Goal: Task Accomplishment & Management: Complete application form

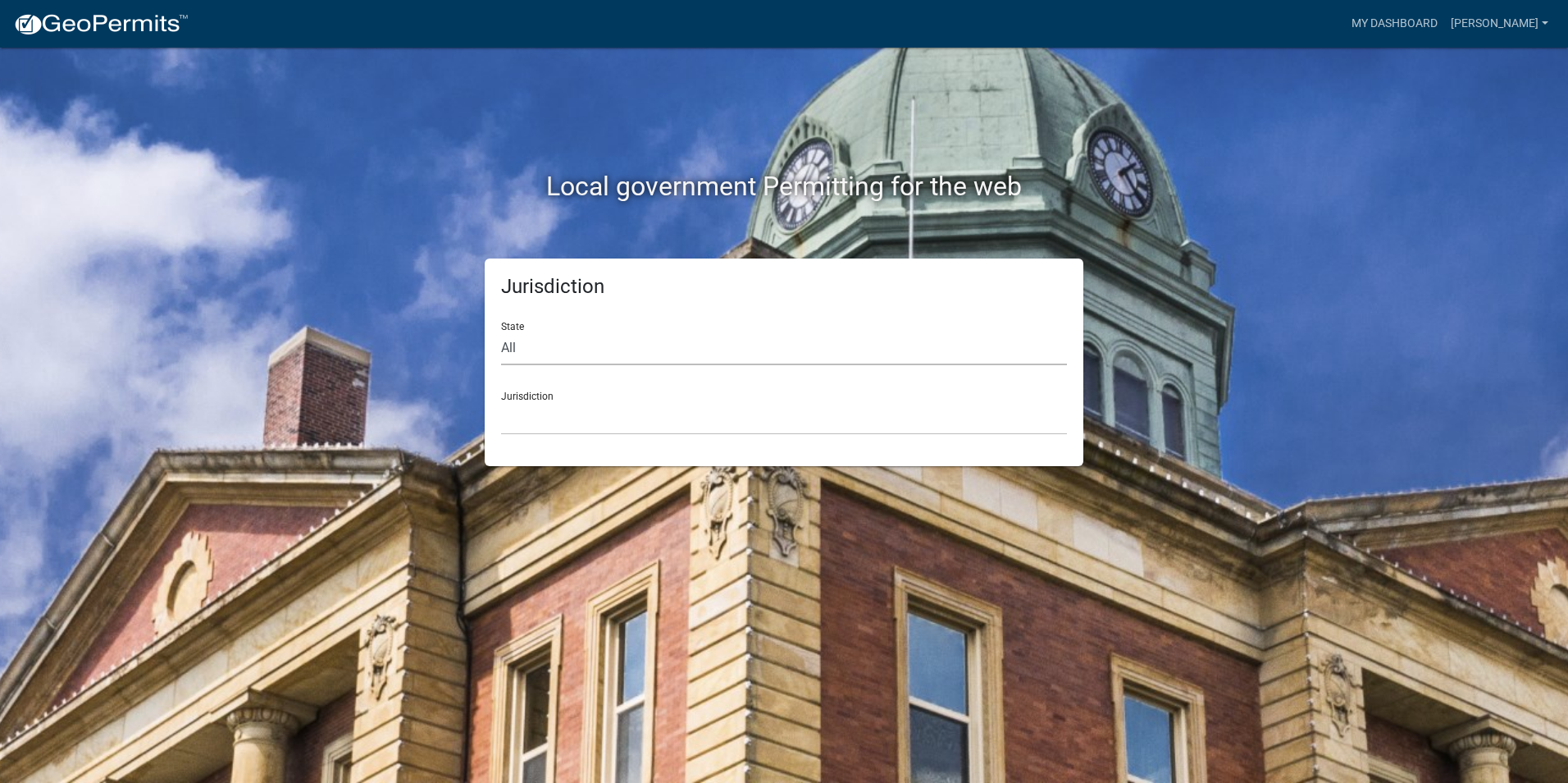
click at [543, 359] on select "All [US_STATE] [US_STATE] [US_STATE] [US_STATE] [US_STATE] [US_STATE] [US_STATE…" at bounding box center [784, 347] width 566 height 33
select select "[US_STATE]"
click at [501, 331] on select "All [US_STATE] [US_STATE] [US_STATE] [US_STATE] [US_STATE] [US_STATE] [US_STATE…" at bounding box center [784, 347] width 566 height 33
click at [560, 400] on div "Jurisdiction [GEOGRAPHIC_DATA], [US_STATE] [GEOGRAPHIC_DATA], [US_STATE] [GEOGR…" at bounding box center [784, 406] width 566 height 56
click at [554, 413] on select "[GEOGRAPHIC_DATA], [US_STATE] [GEOGRAPHIC_DATA], [US_STATE] [GEOGRAPHIC_DATA], …" at bounding box center [784, 418] width 566 height 33
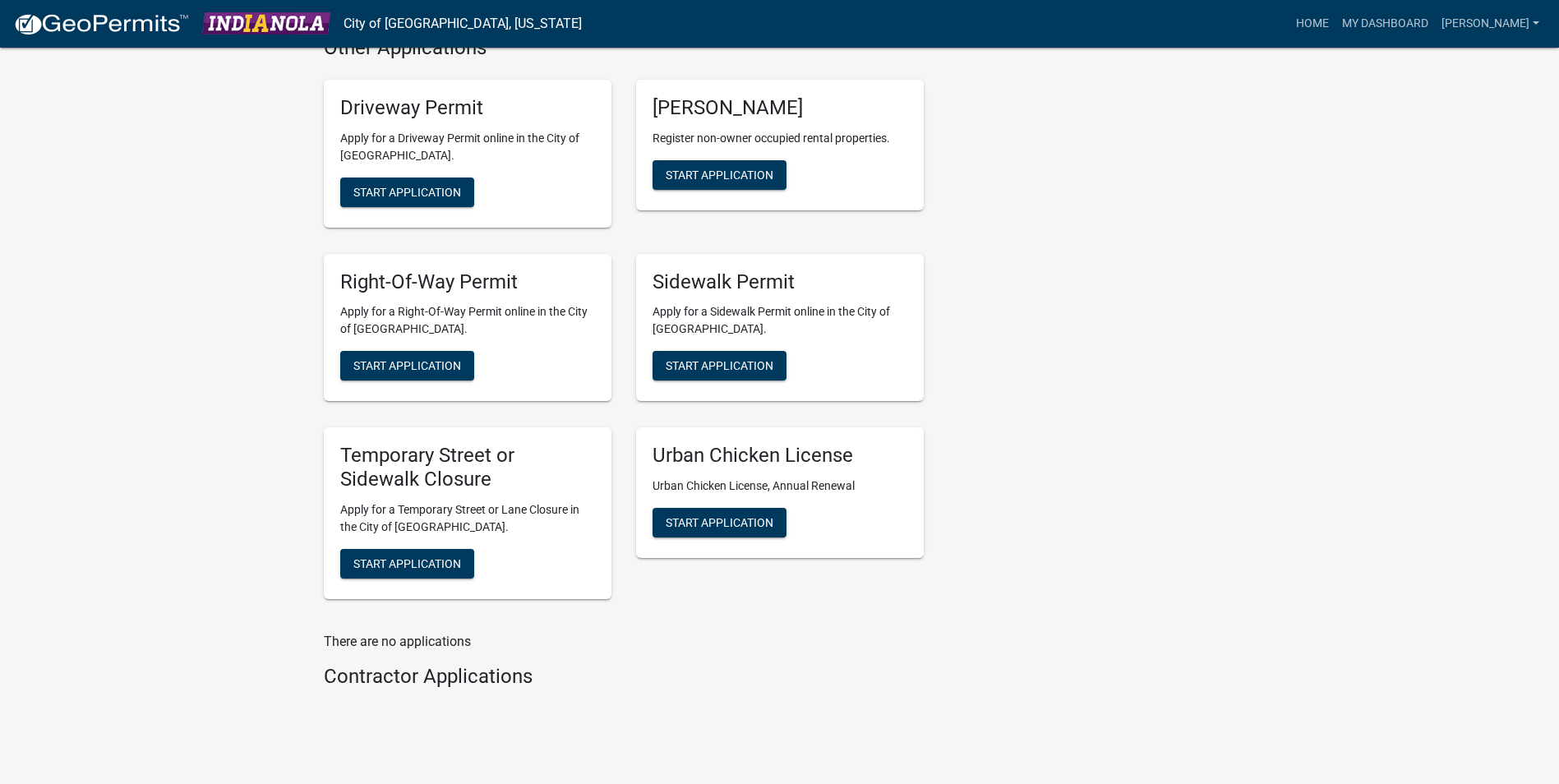
scroll to position [879, 0]
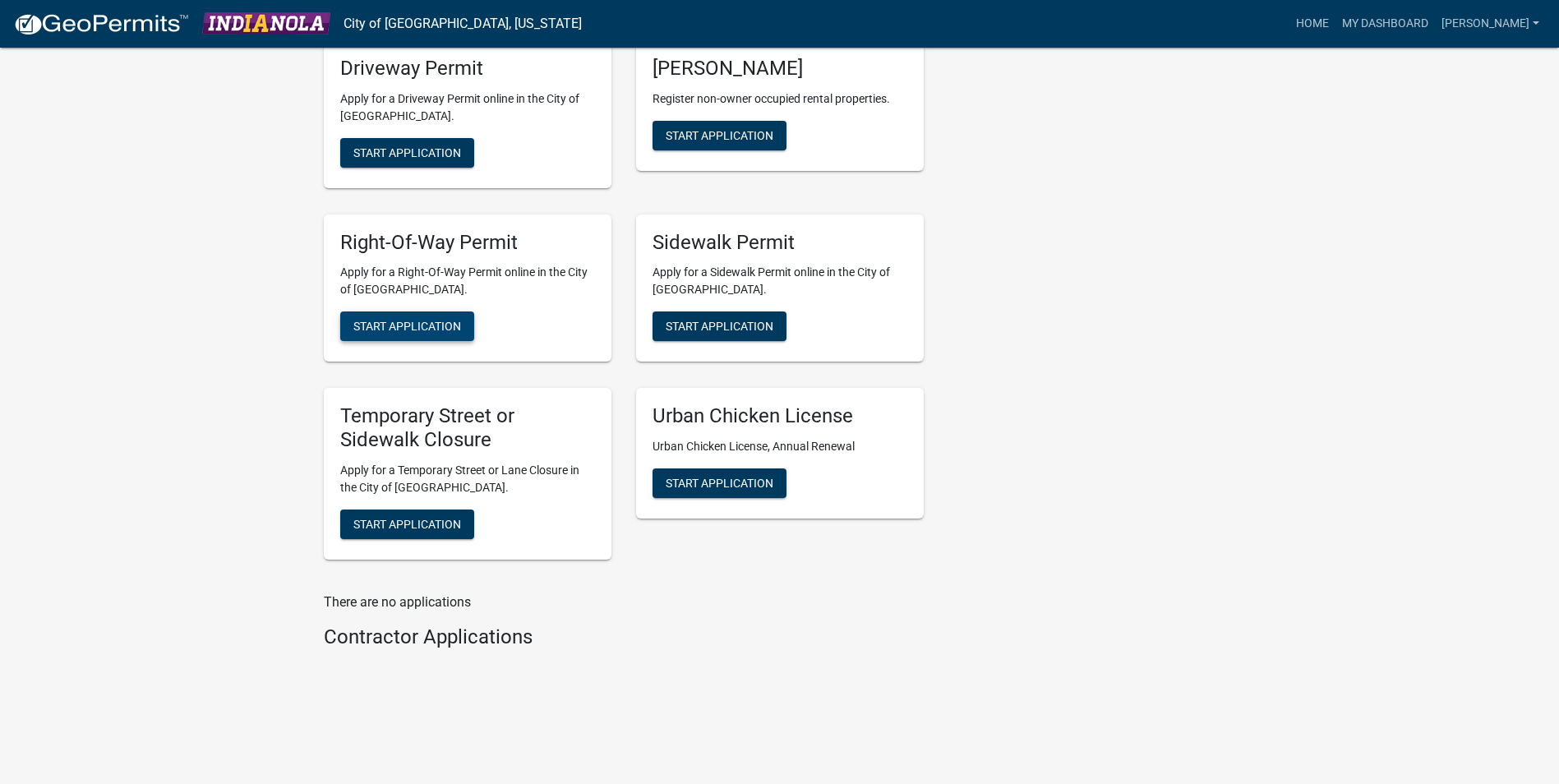
click at [429, 334] on button "Start Application" at bounding box center [407, 326] width 134 height 30
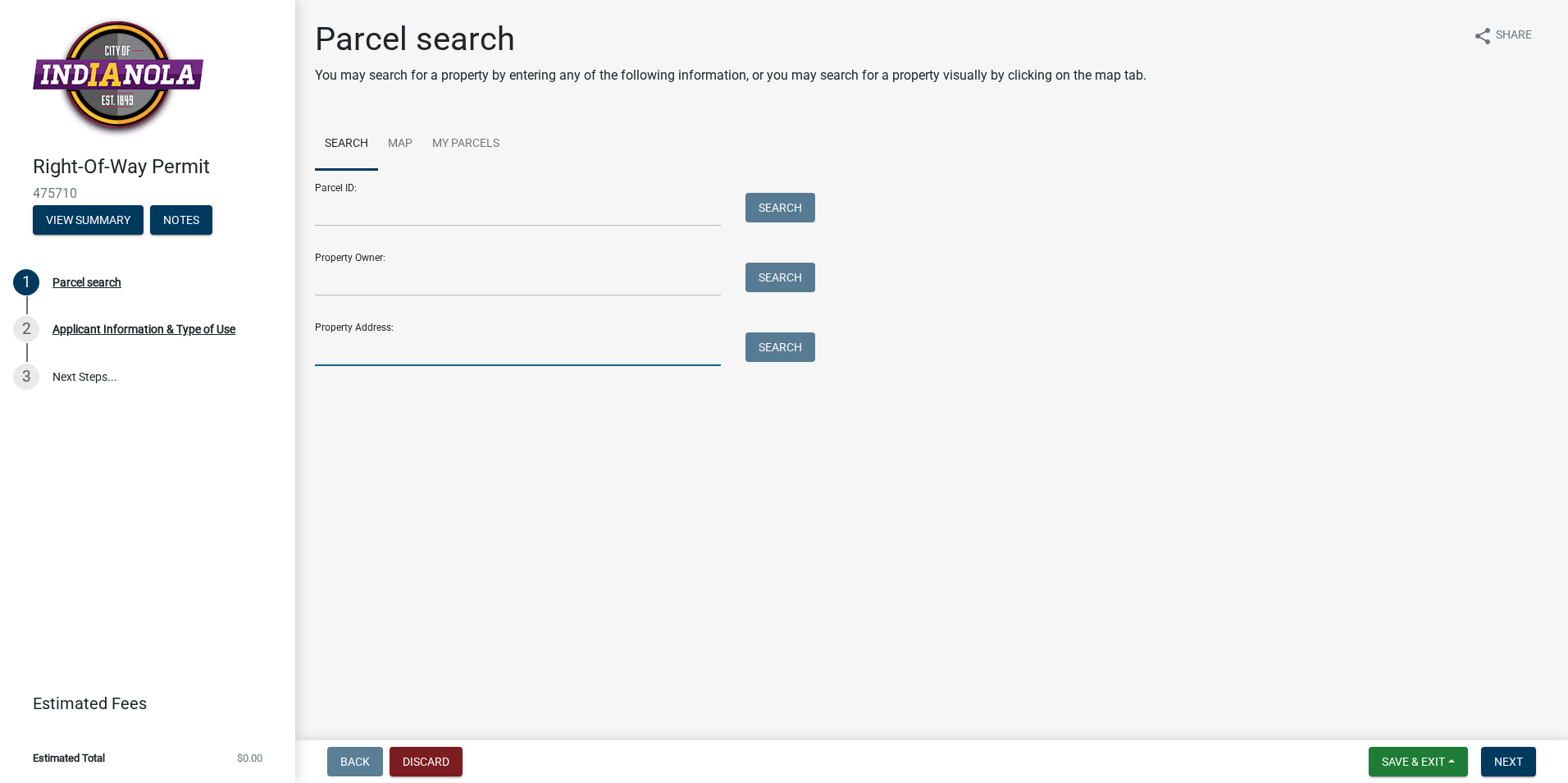
click at [378, 345] on input "Property Address:" at bounding box center [518, 348] width 406 height 33
type input "1206 w [GEOGRAPHIC_DATA]"
click at [782, 347] on button "Search" at bounding box center [781, 347] width 70 height 30
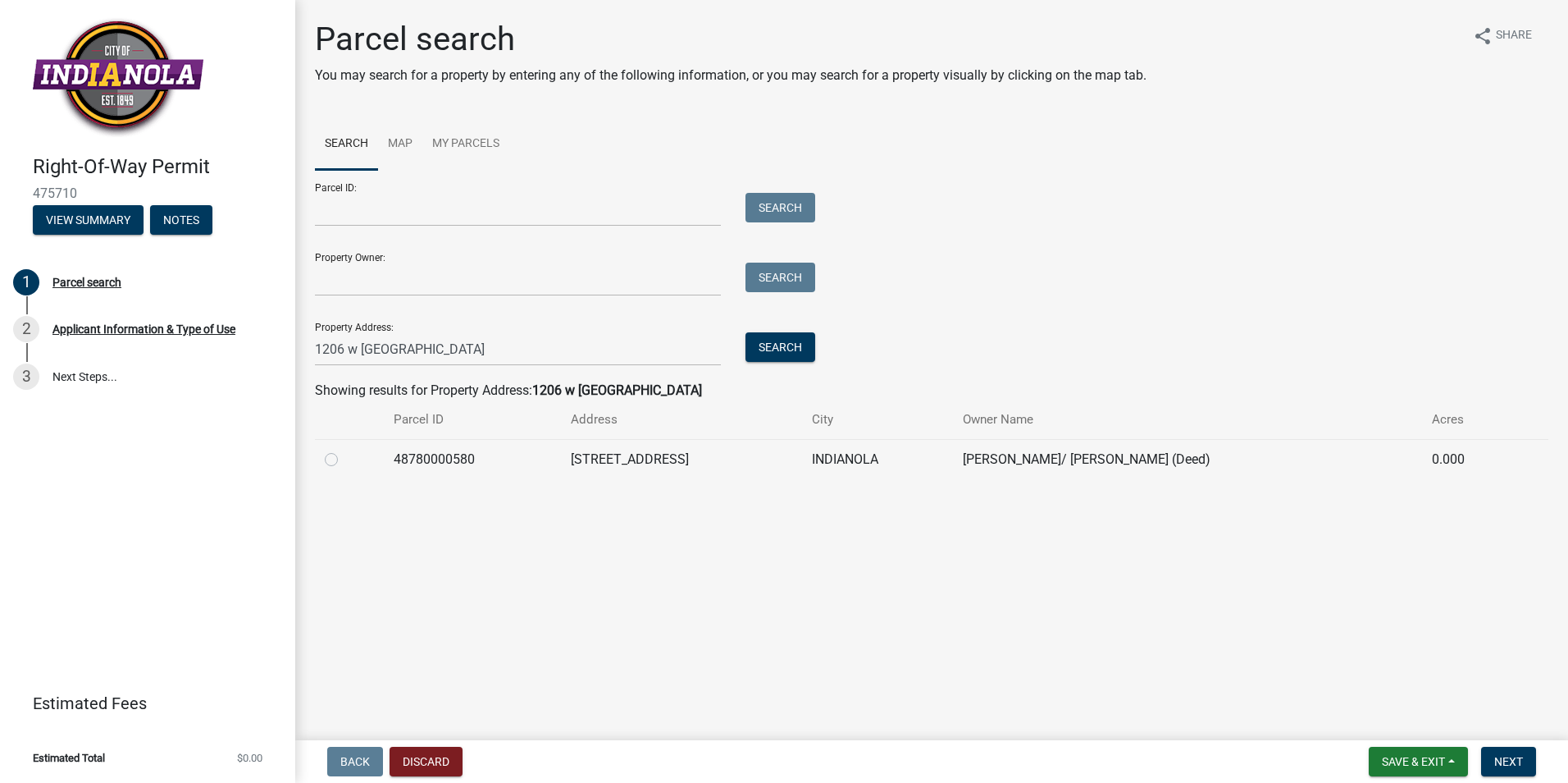
click at [343, 459] on div at bounding box center [350, 459] width 50 height 20
click at [345, 449] on label at bounding box center [345, 449] width 0 height 0
click at [345, 460] on input "radio" at bounding box center [350, 454] width 10 height 10
radio input "true"
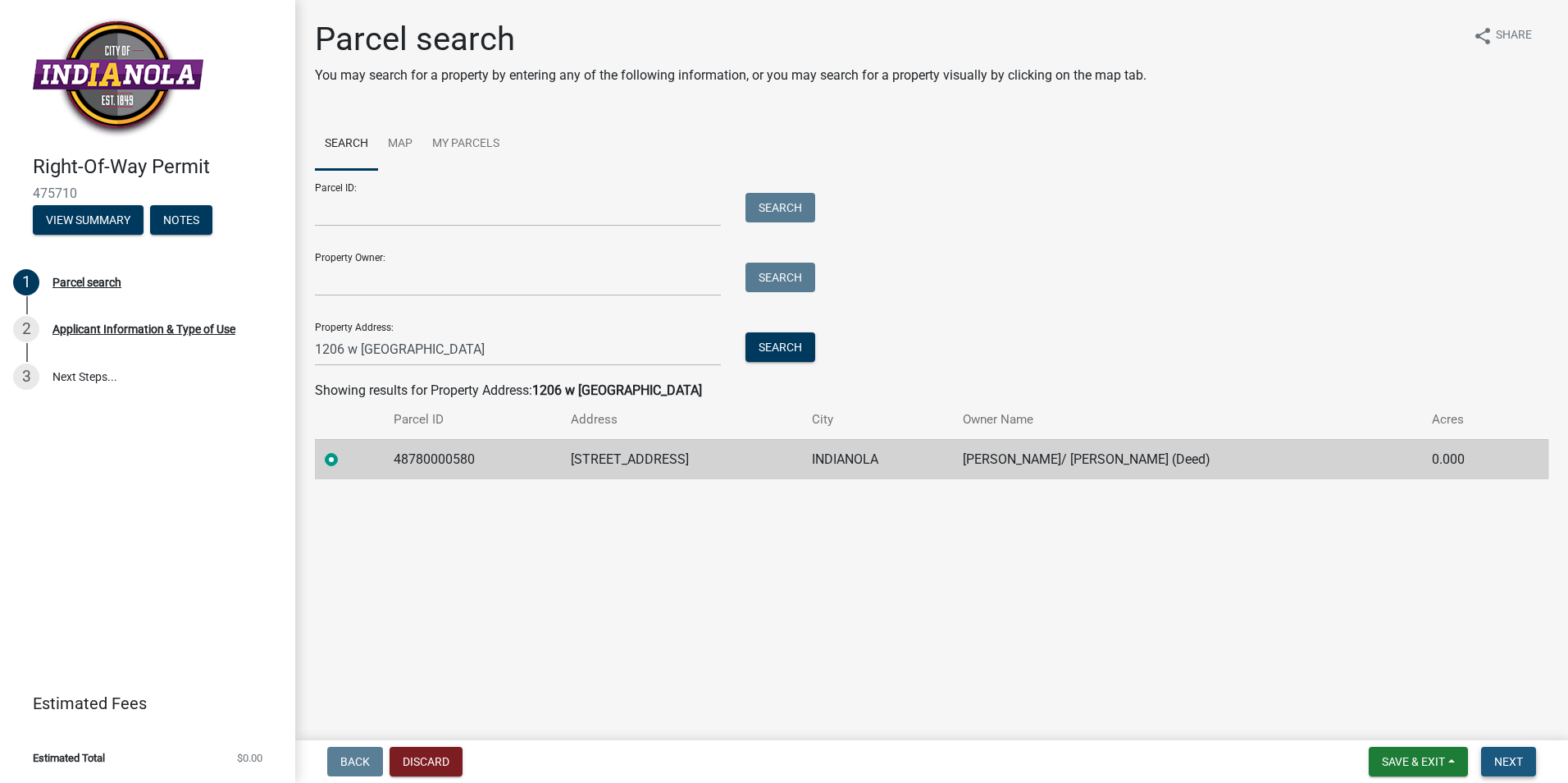
click at [1502, 762] on span "Next" at bounding box center [1509, 761] width 29 height 13
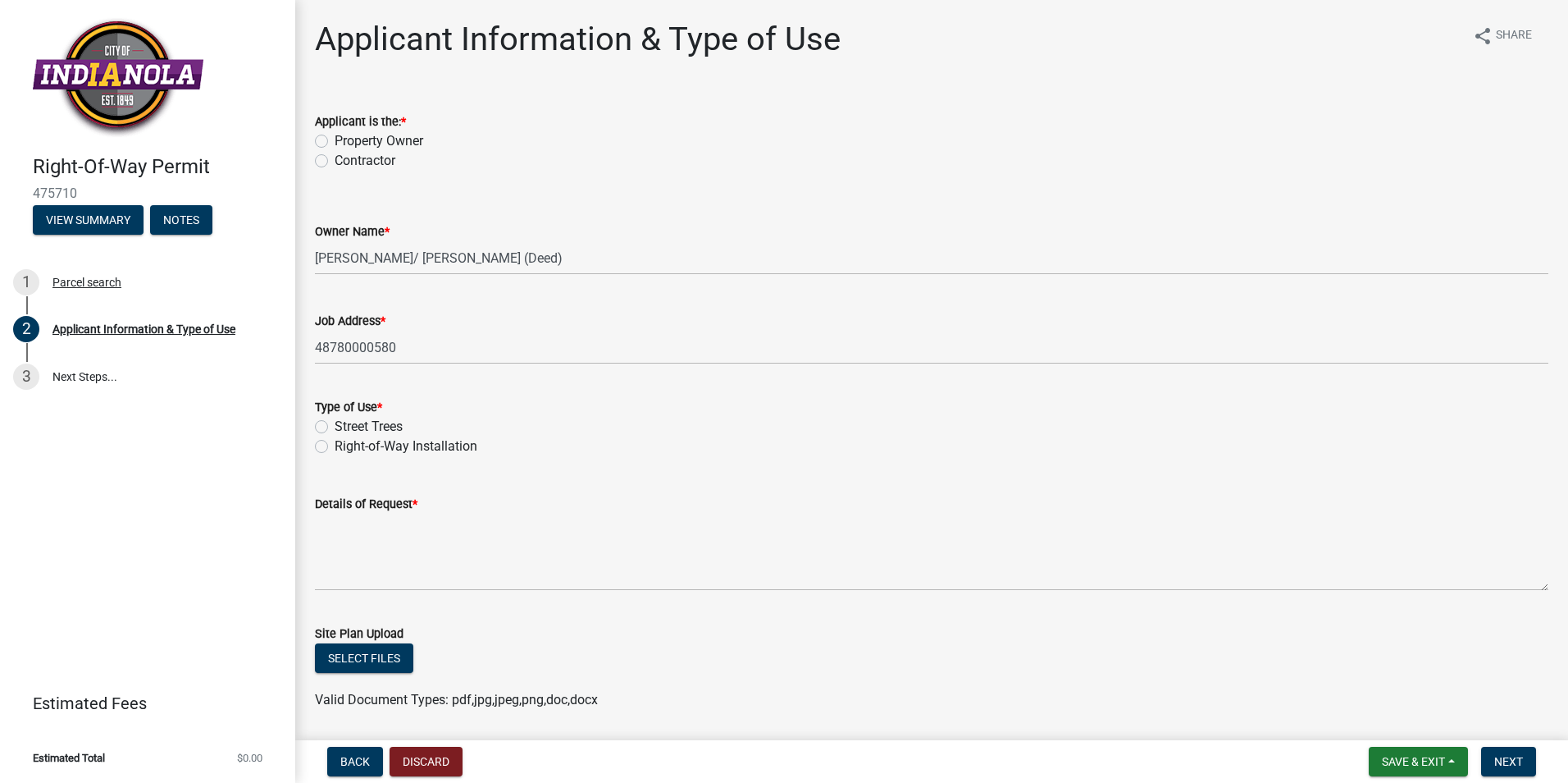
click at [334, 163] on label "Contractor" at bounding box center [364, 160] width 61 height 20
click at [334, 162] on input "Contractor" at bounding box center [340, 156] width 10 height 10
radio input "true"
click at [322, 438] on div "Right-of-Way Installation" at bounding box center [932, 446] width 1234 height 20
click at [334, 448] on label "Right-of-Way Installation" at bounding box center [405, 446] width 143 height 20
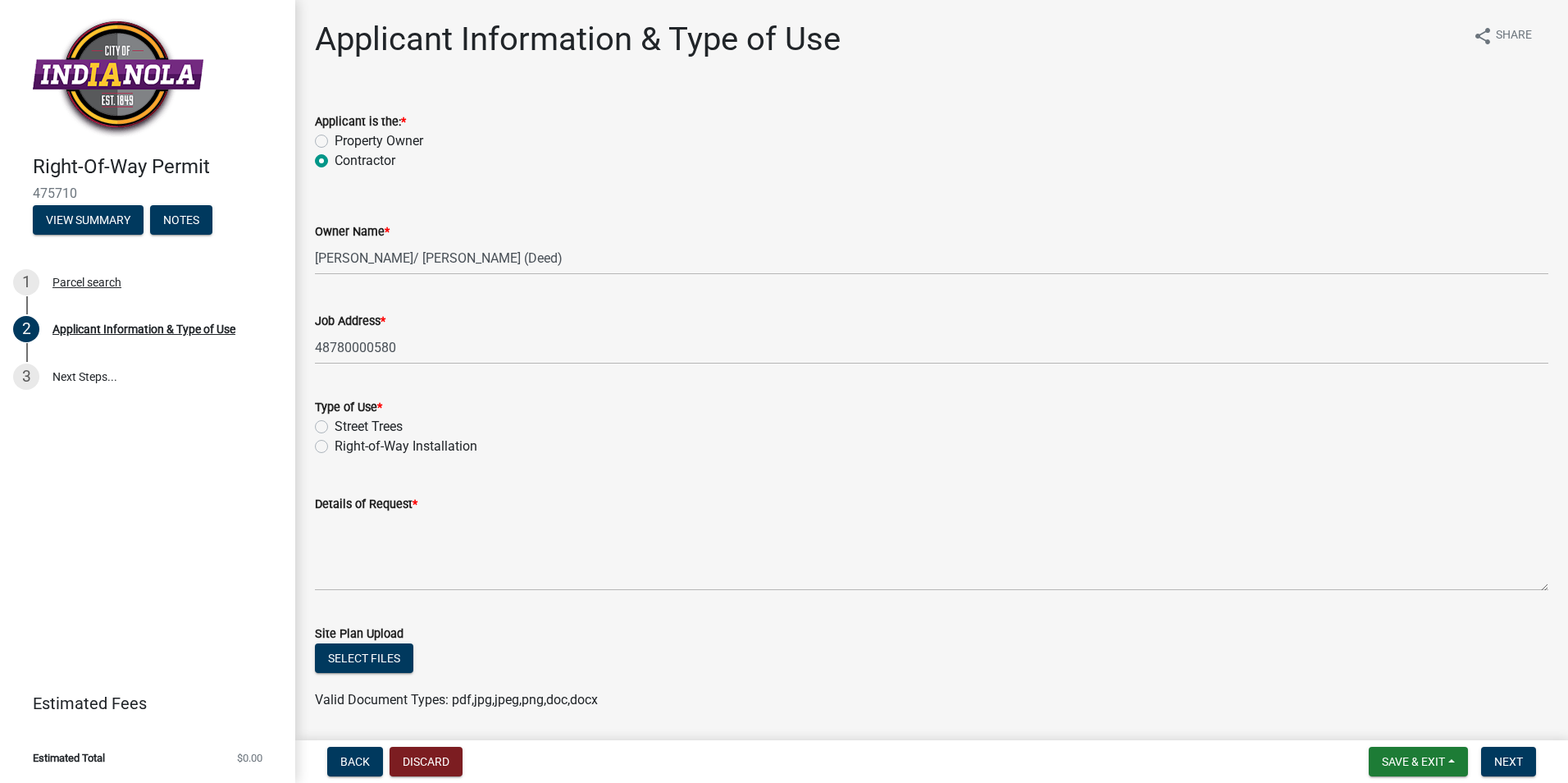
click at [334, 448] on input "Right-of-Way Installation" at bounding box center [340, 442] width 10 height 10
radio input "true"
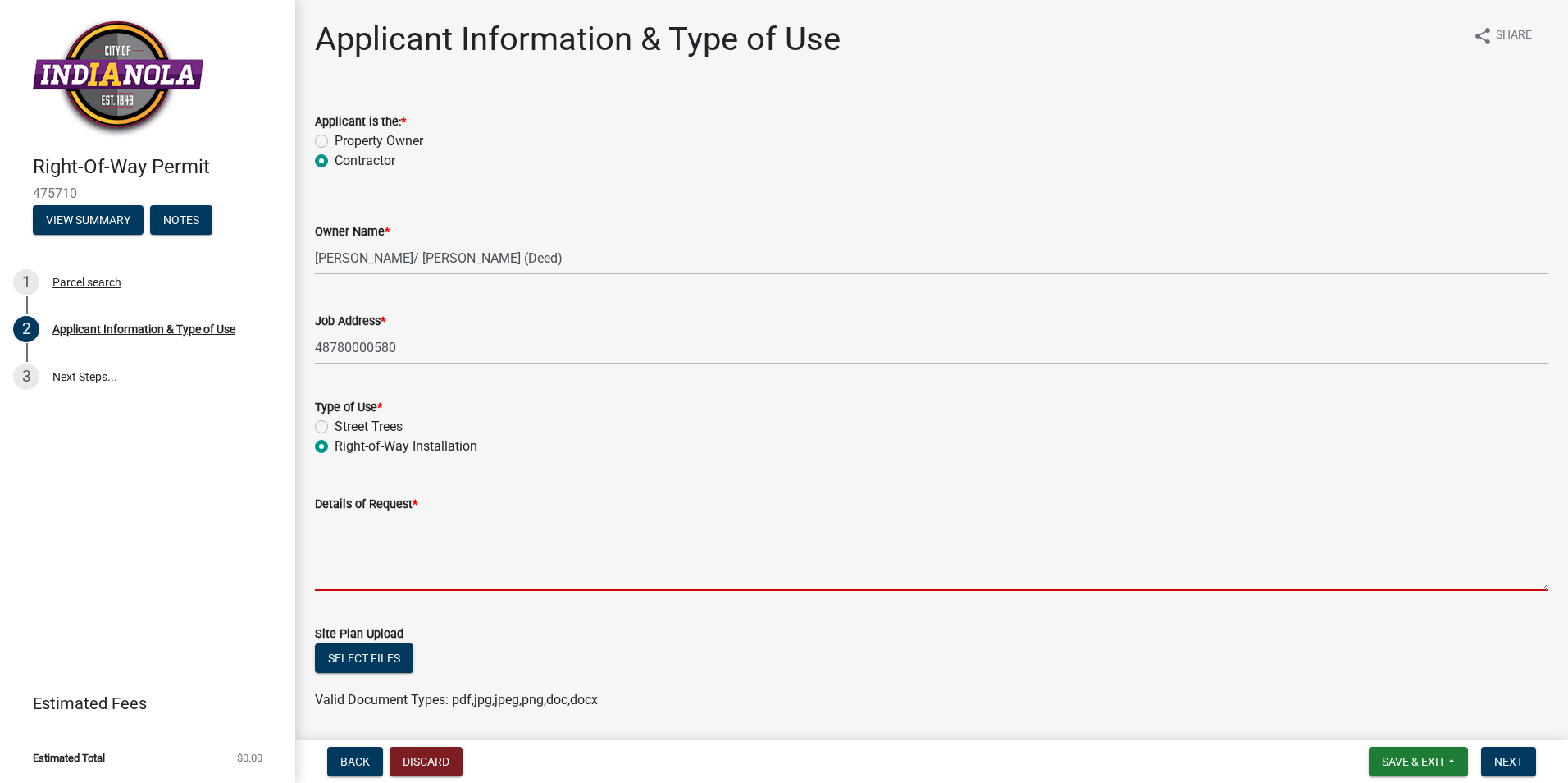
click at [347, 544] on textarea "Details of Request *" at bounding box center [932, 552] width 1234 height 77
paste textarea "PROJECT SCOPE: 25-324 DMI-N13 UPGRADE DIRECTIONAL BORE 1.5" CONDUIT @ 36" MINIM…"
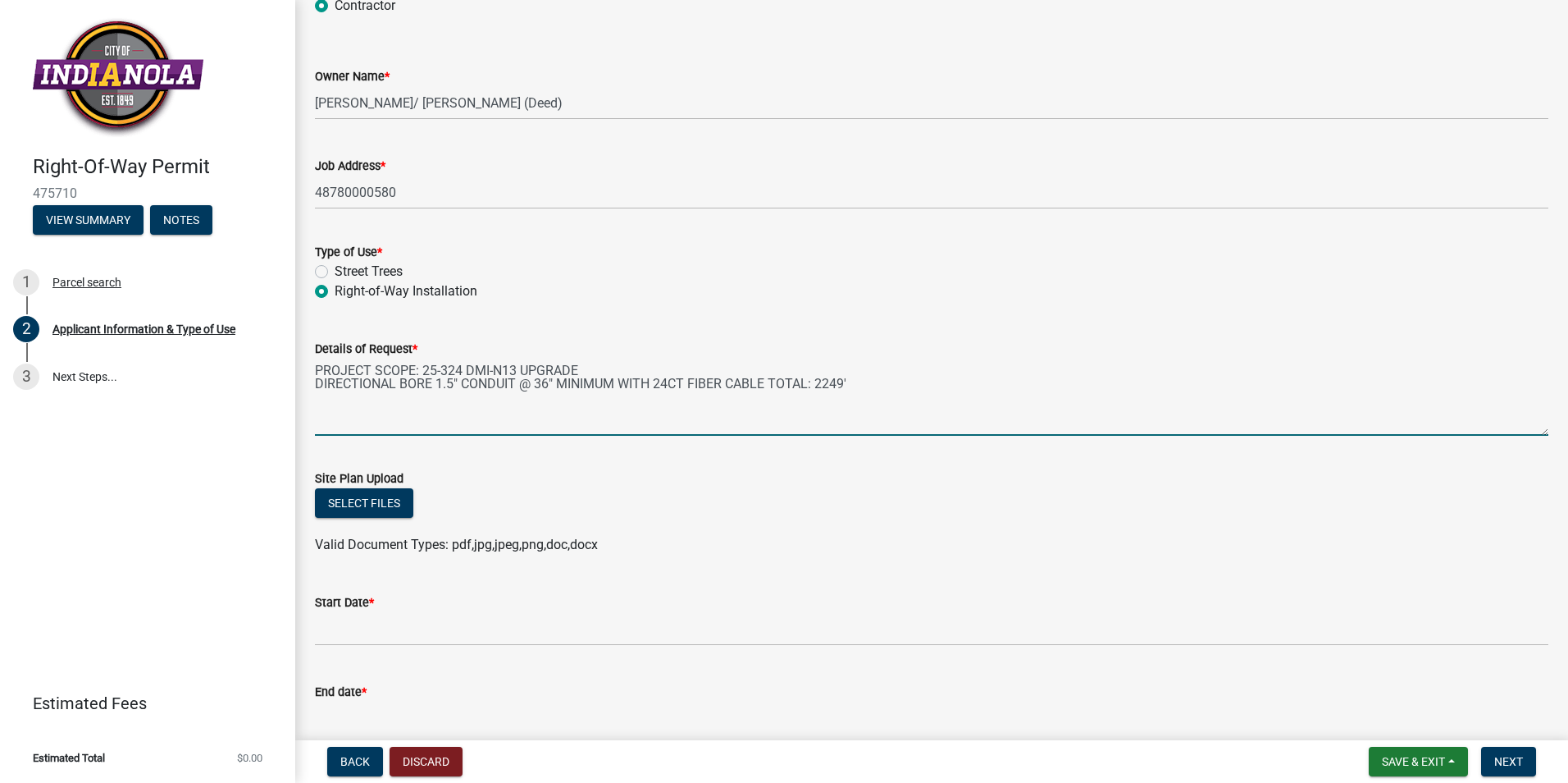
scroll to position [164, 0]
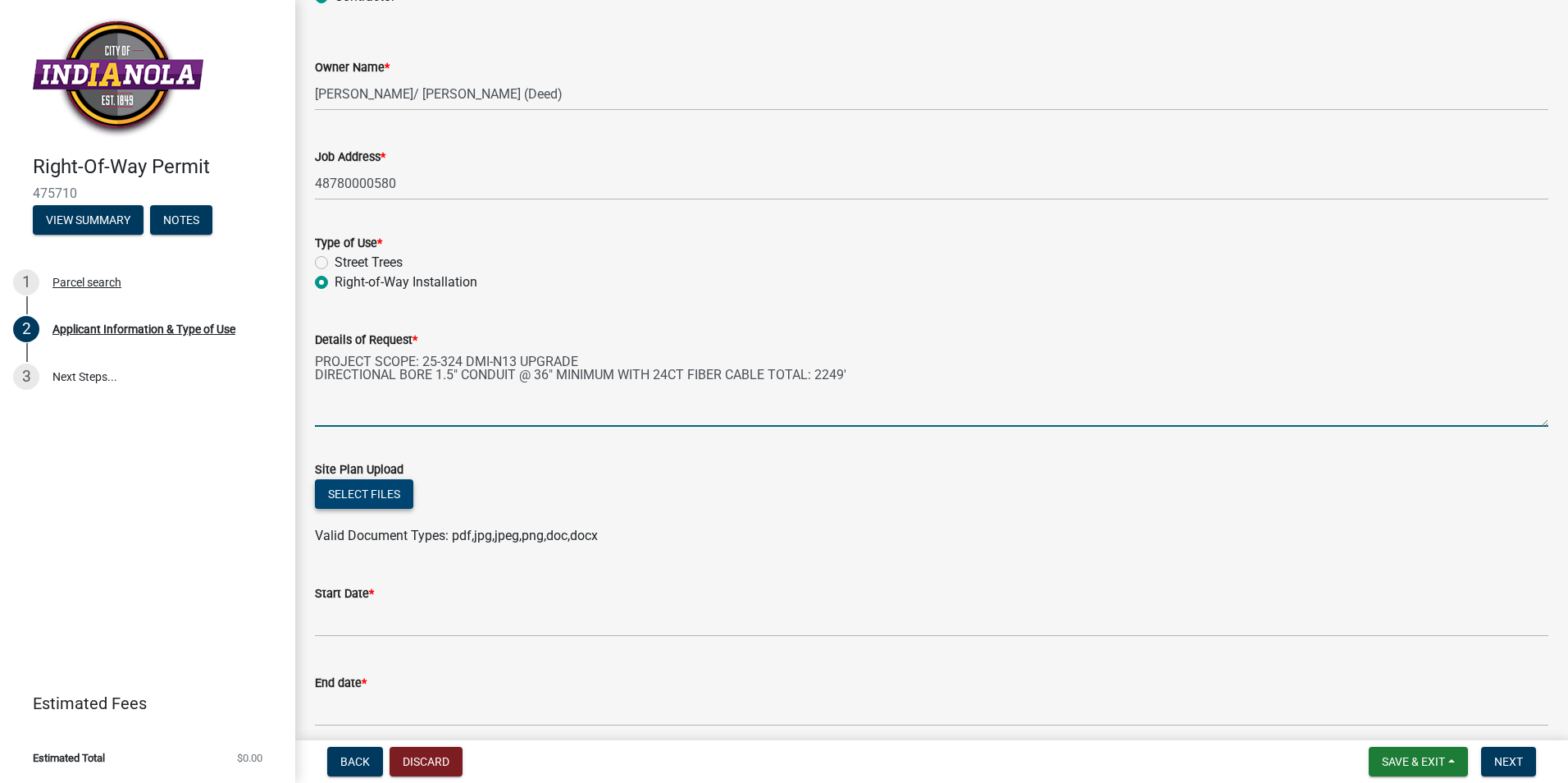
type textarea "PROJECT SCOPE: 25-324 DMI-N13 UPGRADE DIRECTIONAL BORE 1.5" CONDUIT @ 36" MINIM…"
click at [359, 496] on button "Select files" at bounding box center [364, 494] width 98 height 30
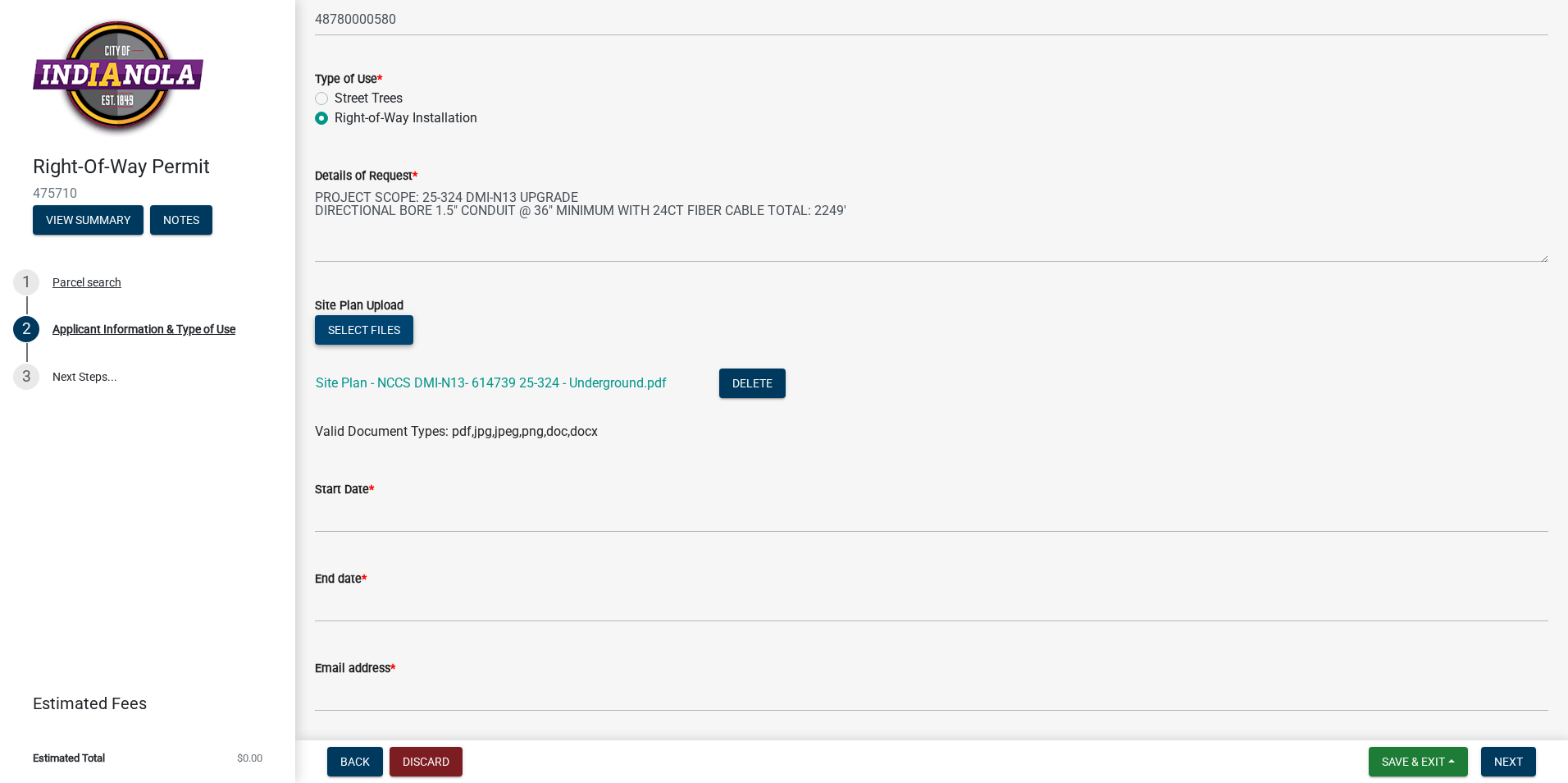
scroll to position [383, 0]
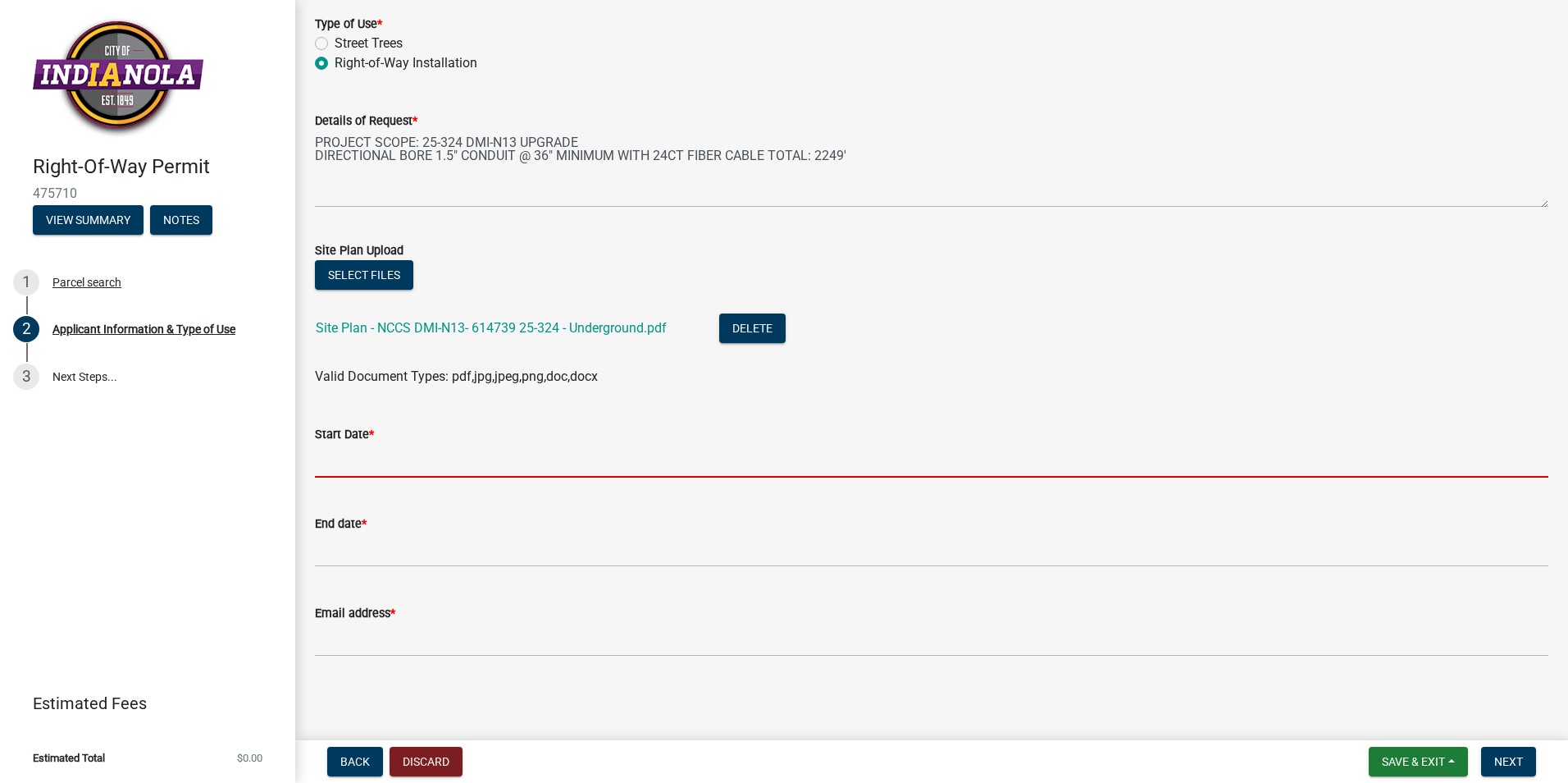
click at [373, 449] on input "Start Date *" at bounding box center [932, 460] width 1234 height 33
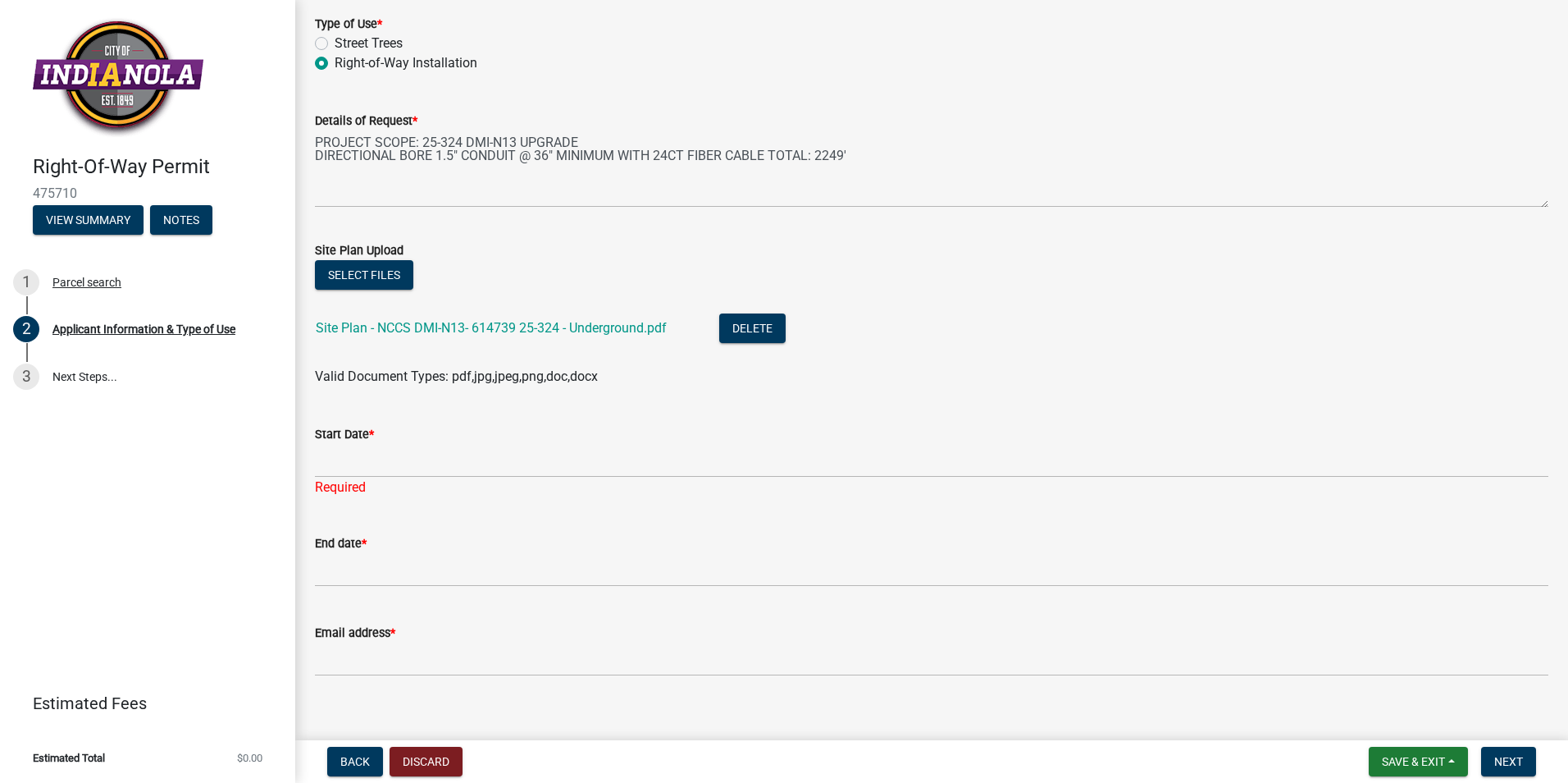
click at [382, 480] on div "Required" at bounding box center [932, 487] width 1234 height 20
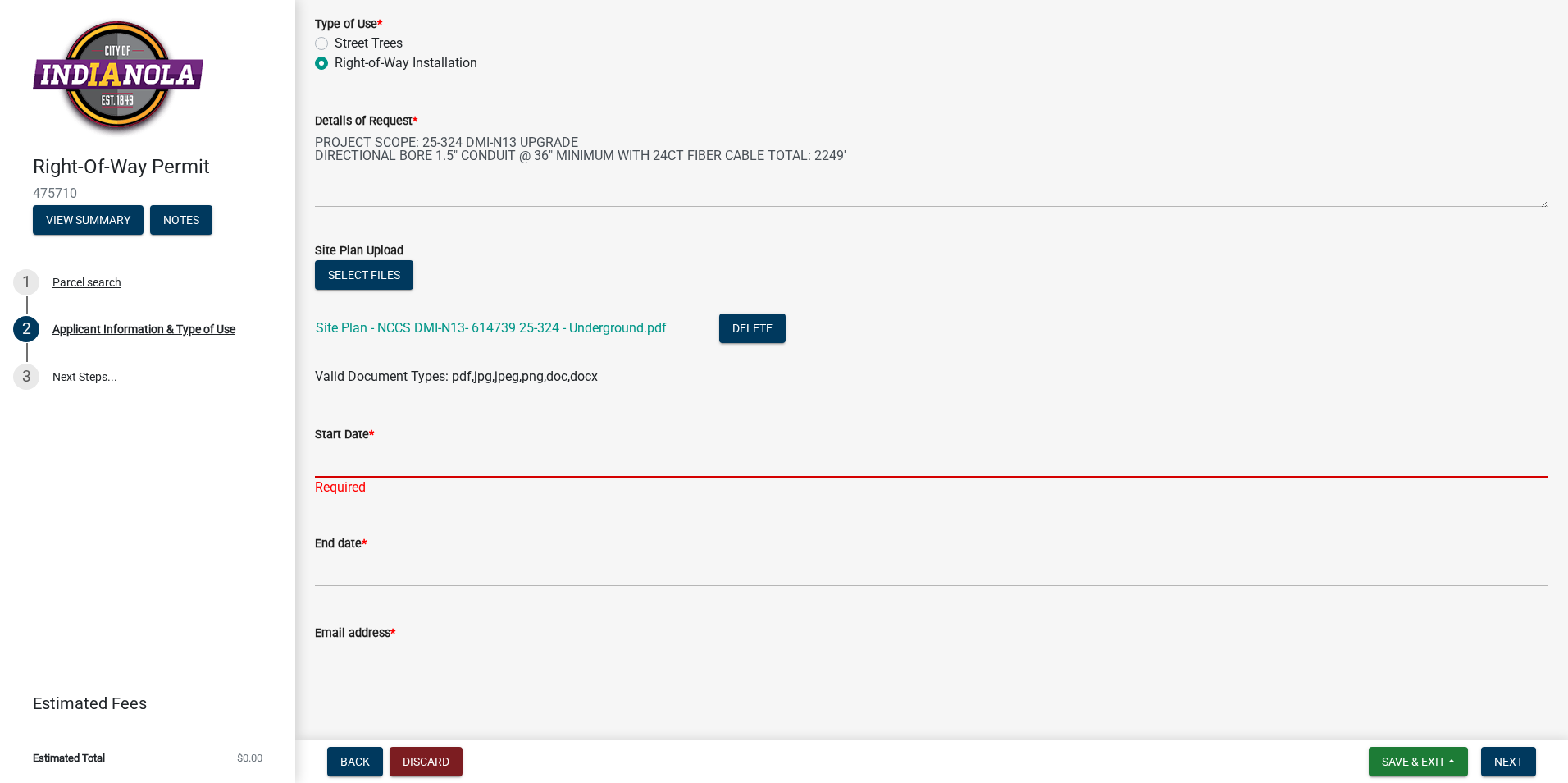
click at [390, 463] on input "Start Date *" at bounding box center [932, 460] width 1234 height 33
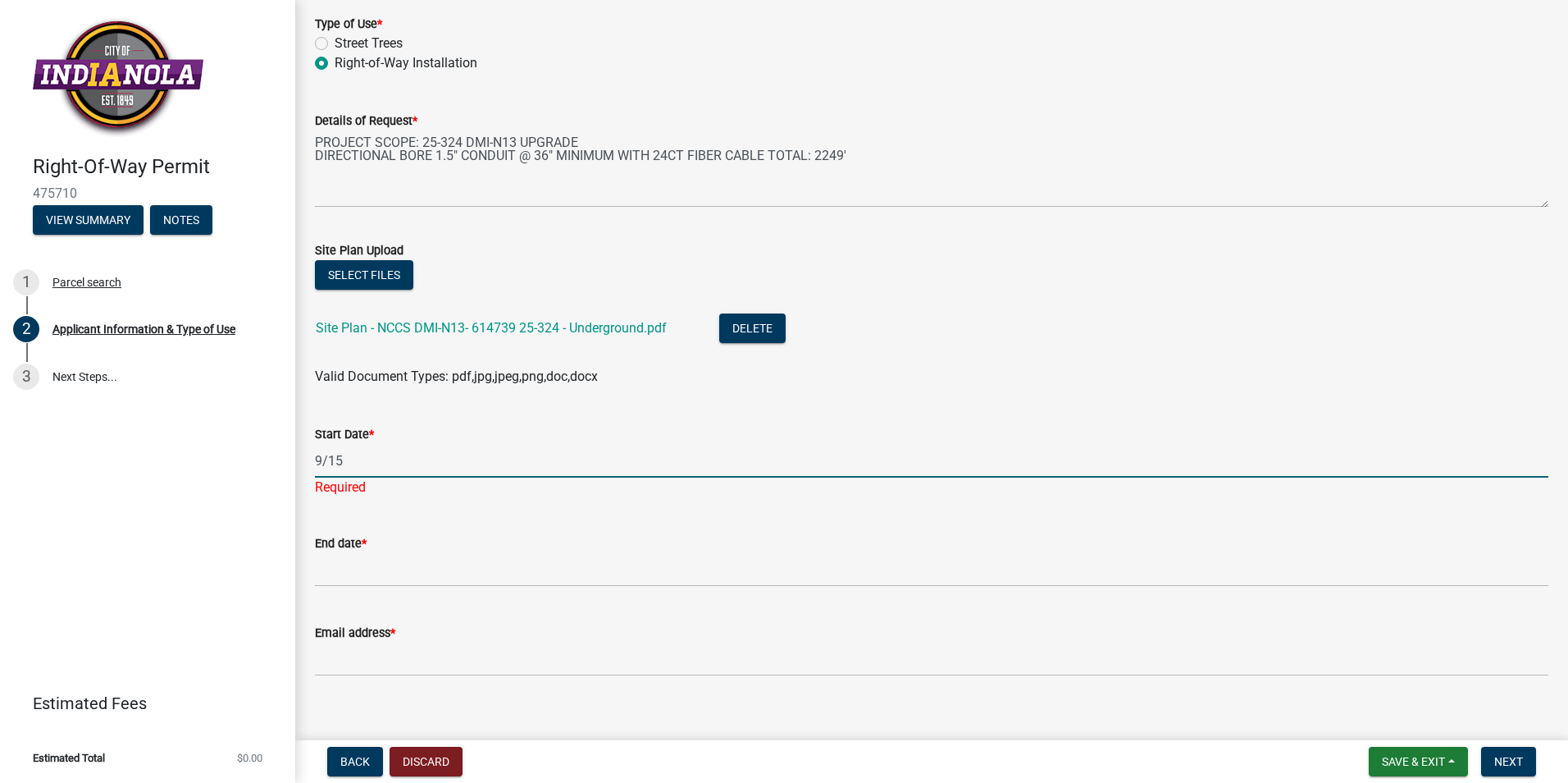
type input "[DATE]"
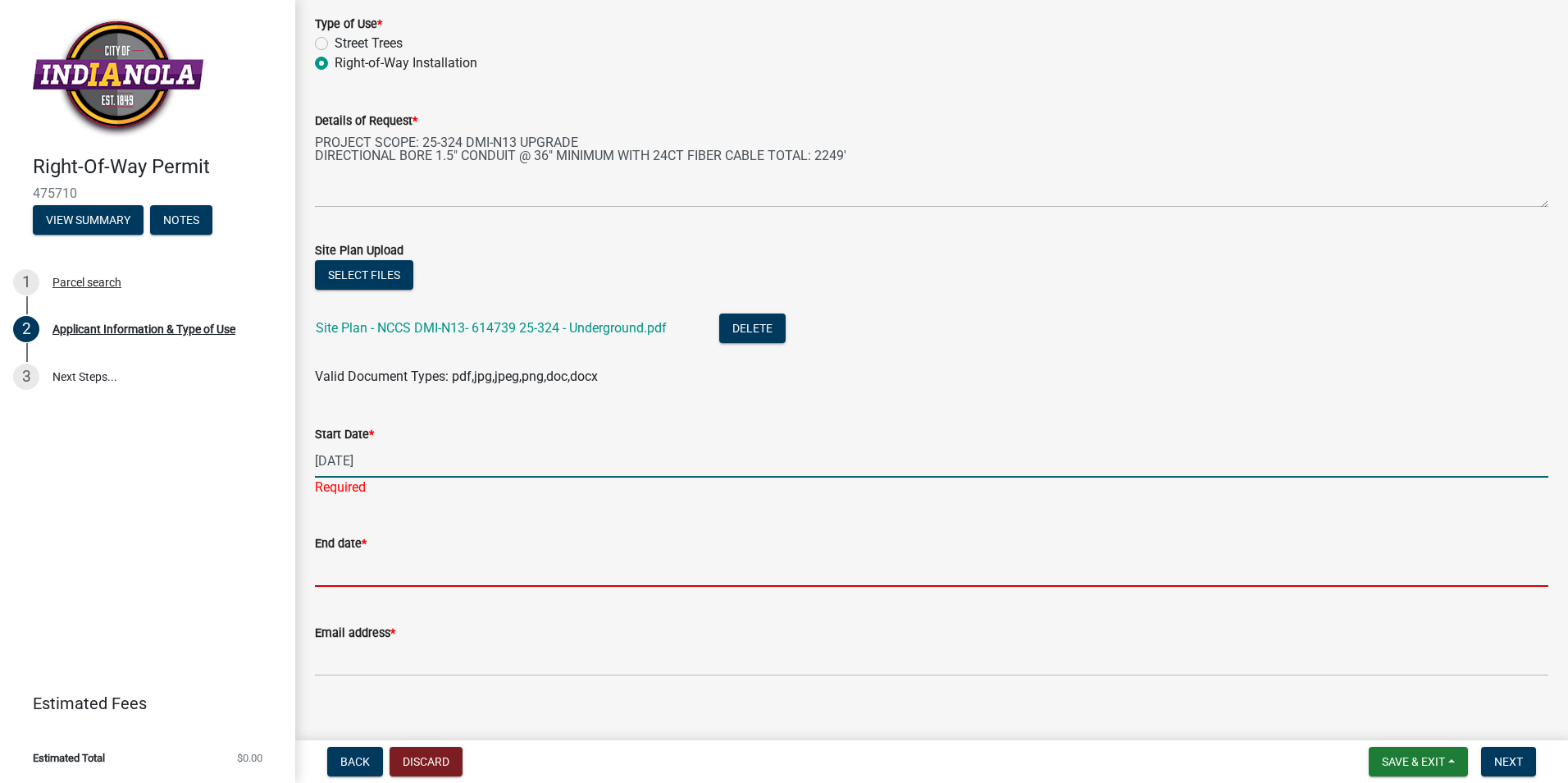
click at [383, 562] on input "End date *" at bounding box center [932, 569] width 1234 height 33
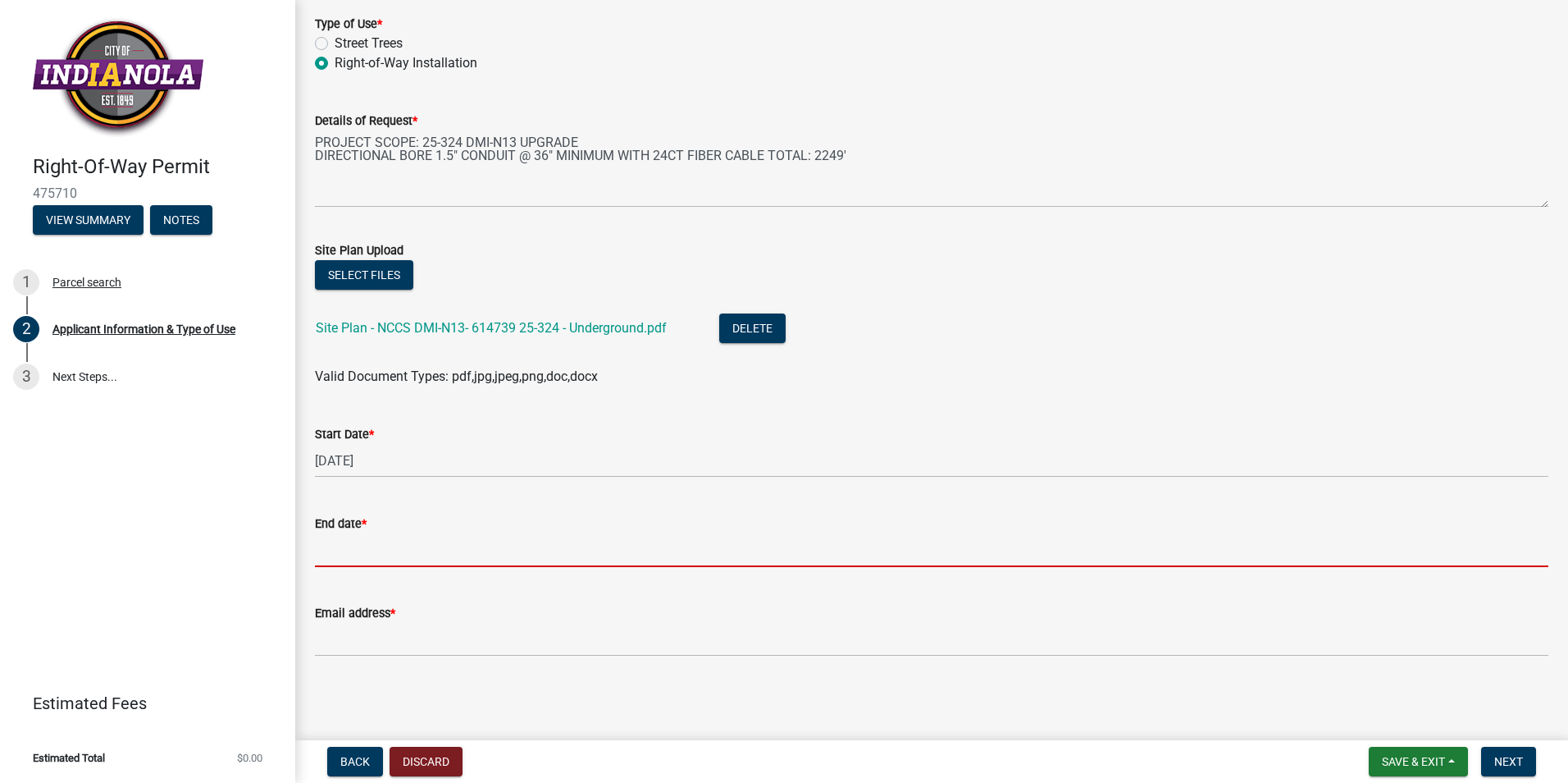
type input "[DATE]"
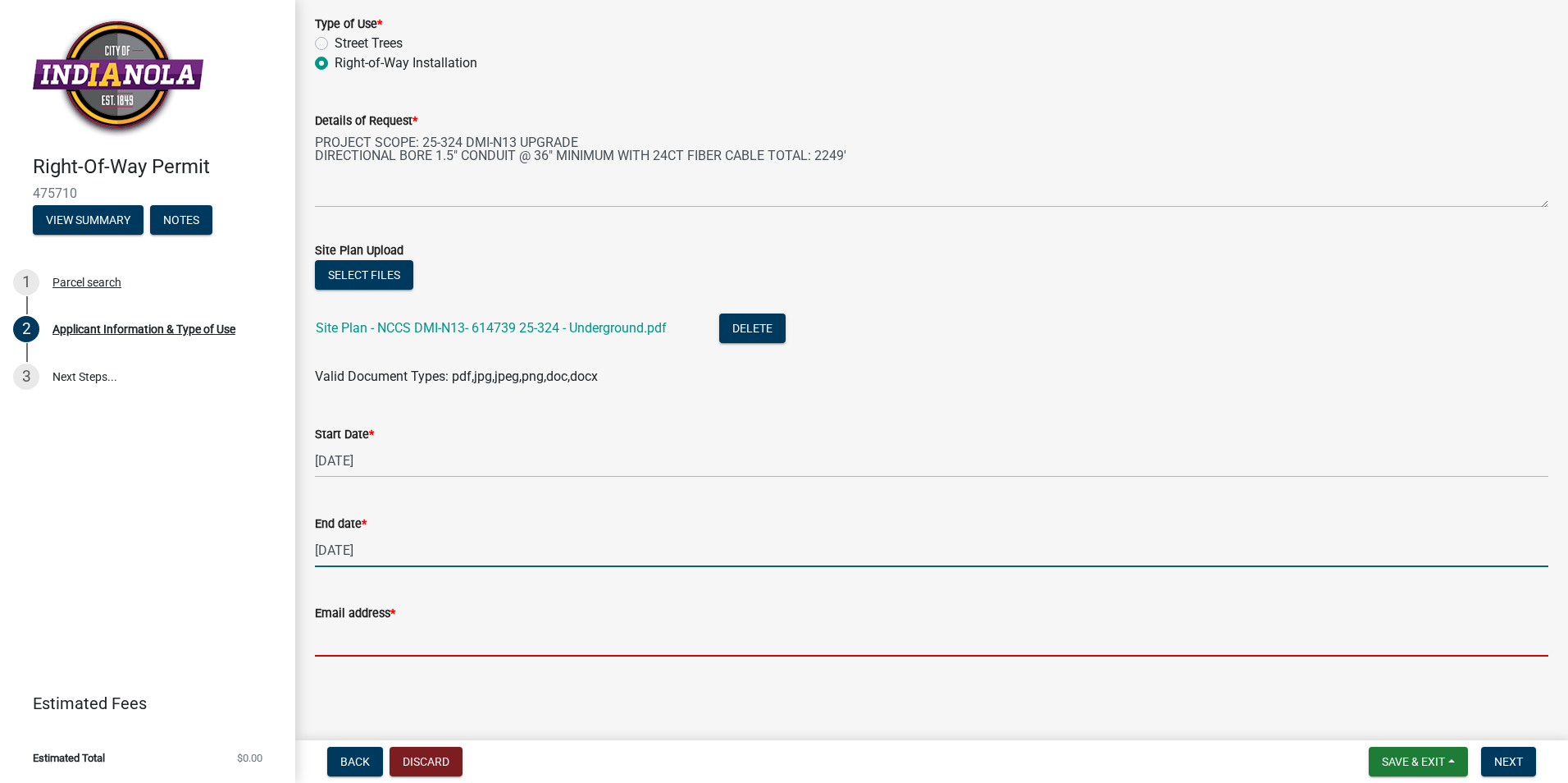
type input "[EMAIL_ADDRESS][DOMAIN_NAME]"
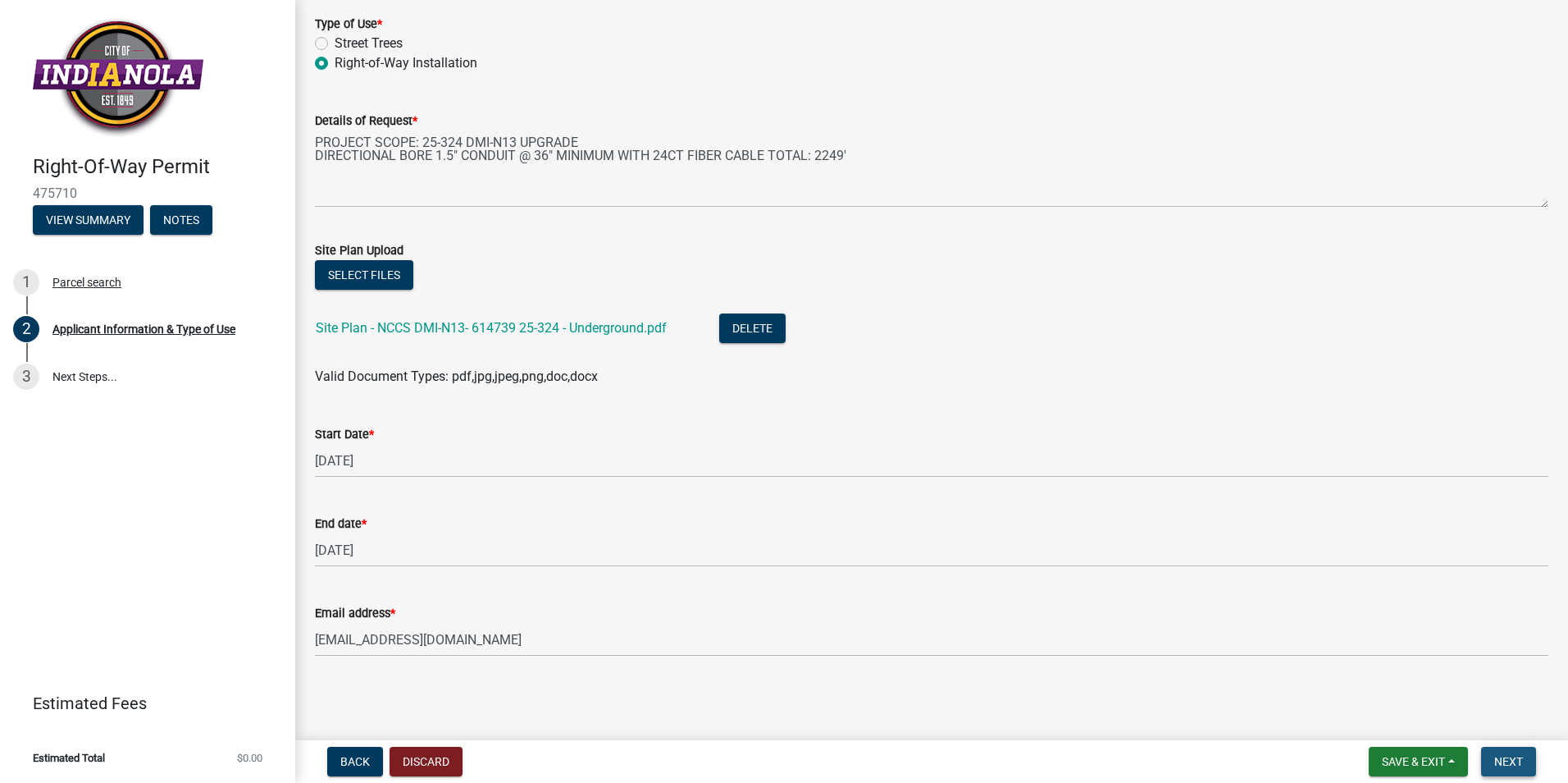
click at [1512, 757] on span "Next" at bounding box center [1509, 761] width 29 height 13
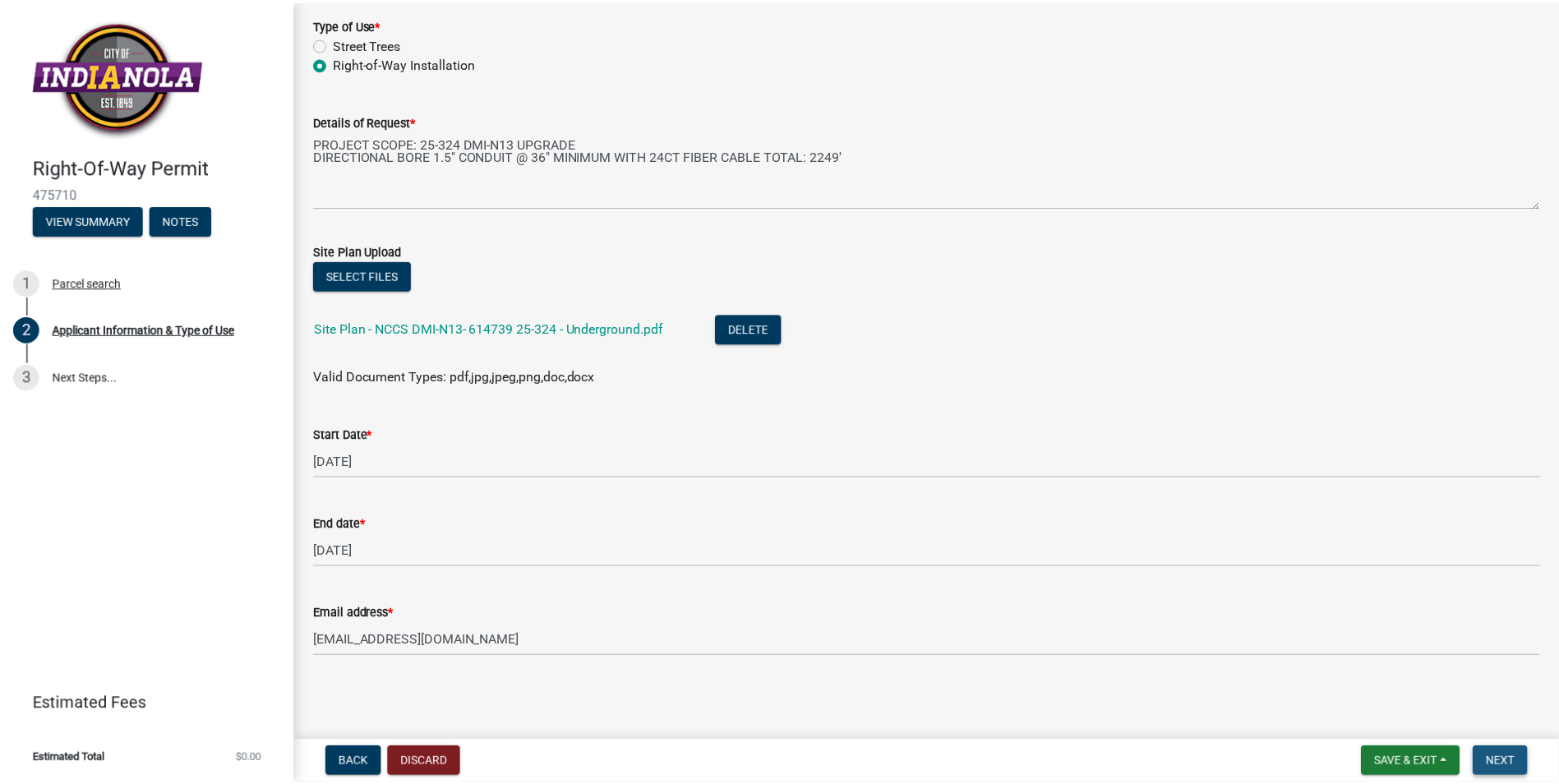
scroll to position [0, 0]
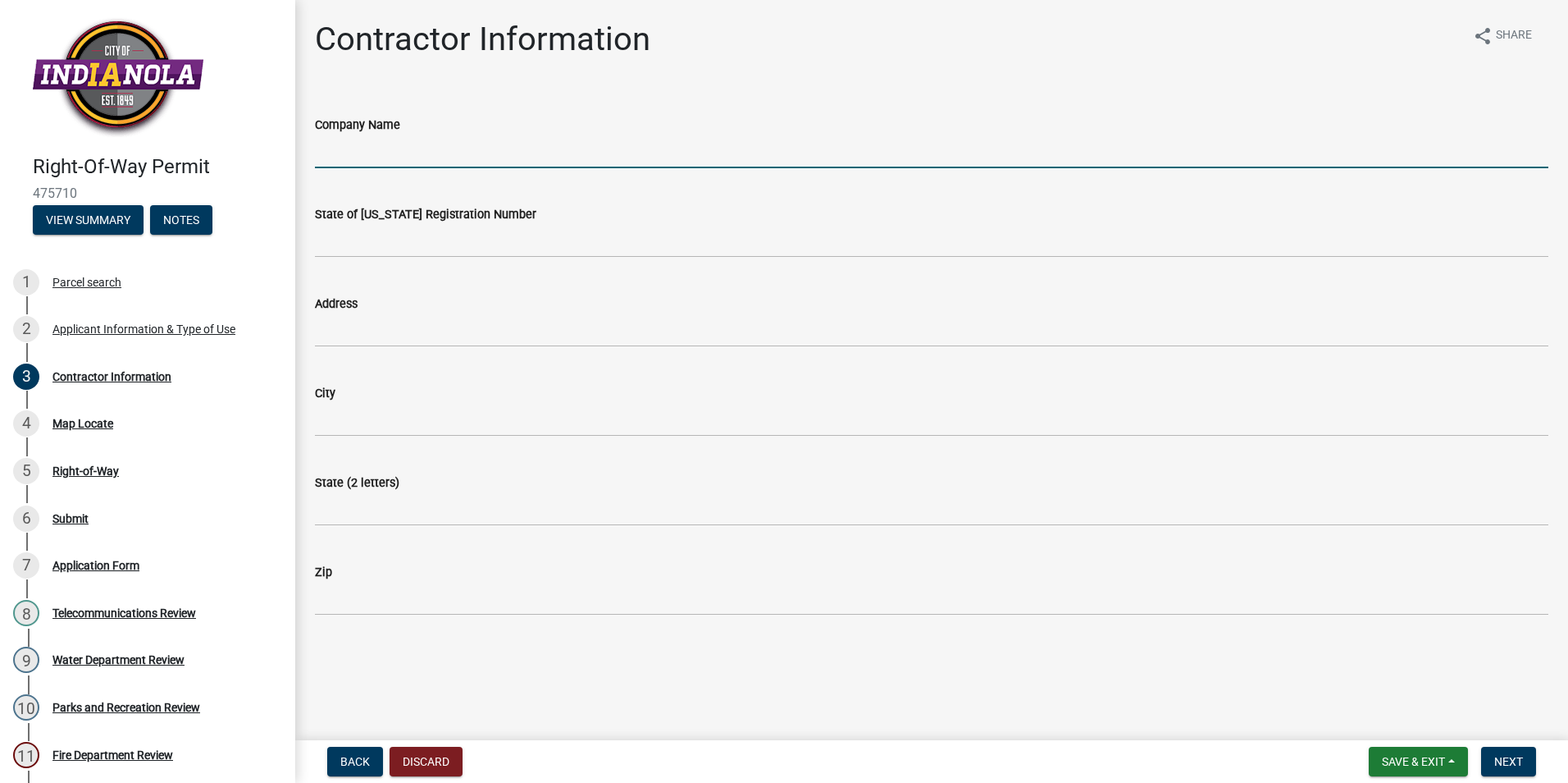
click at [448, 147] on input "Company Name" at bounding box center [932, 151] width 1234 height 33
type input "Communication Data Link LLC"
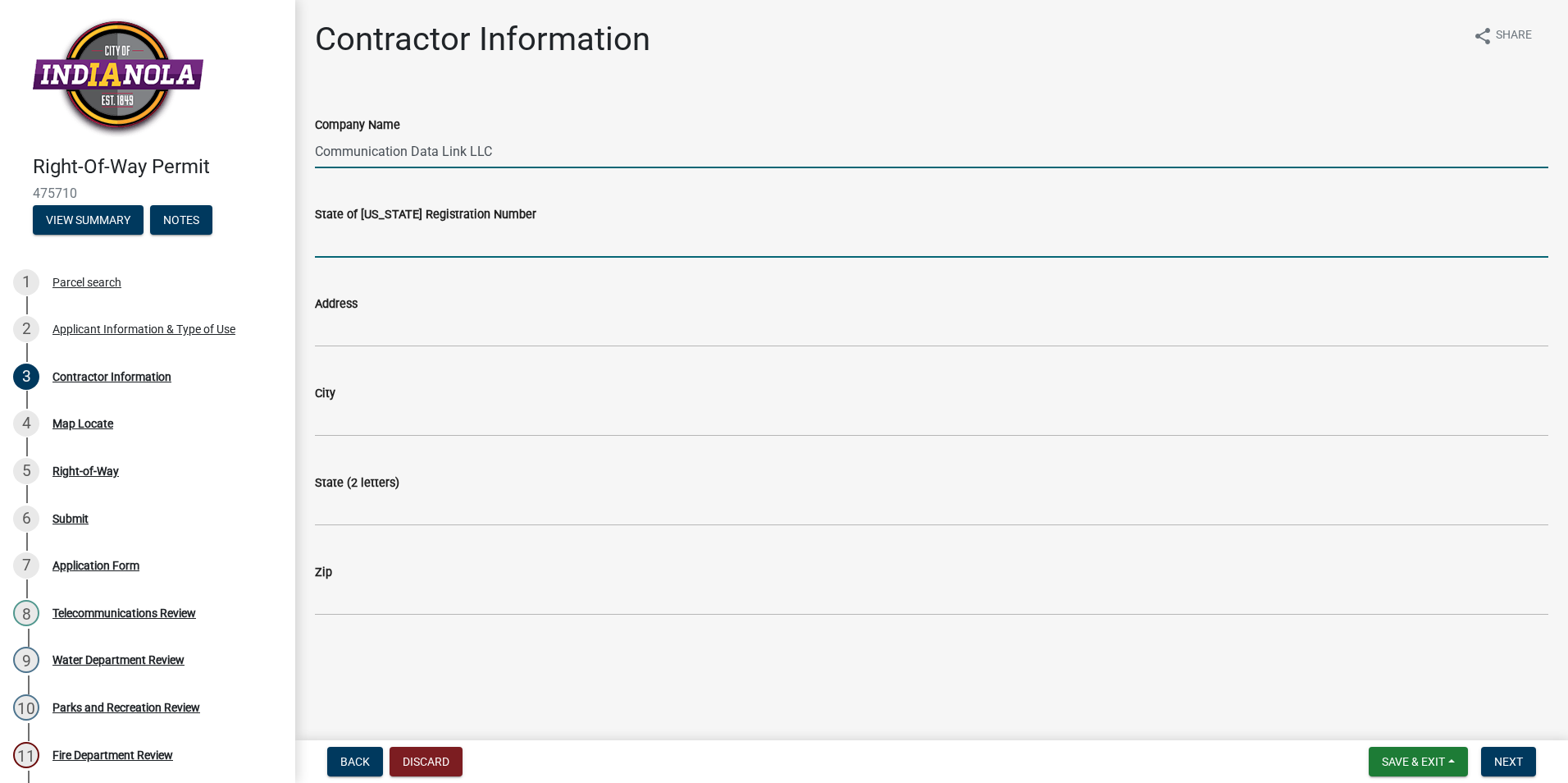
type input "CO96863"
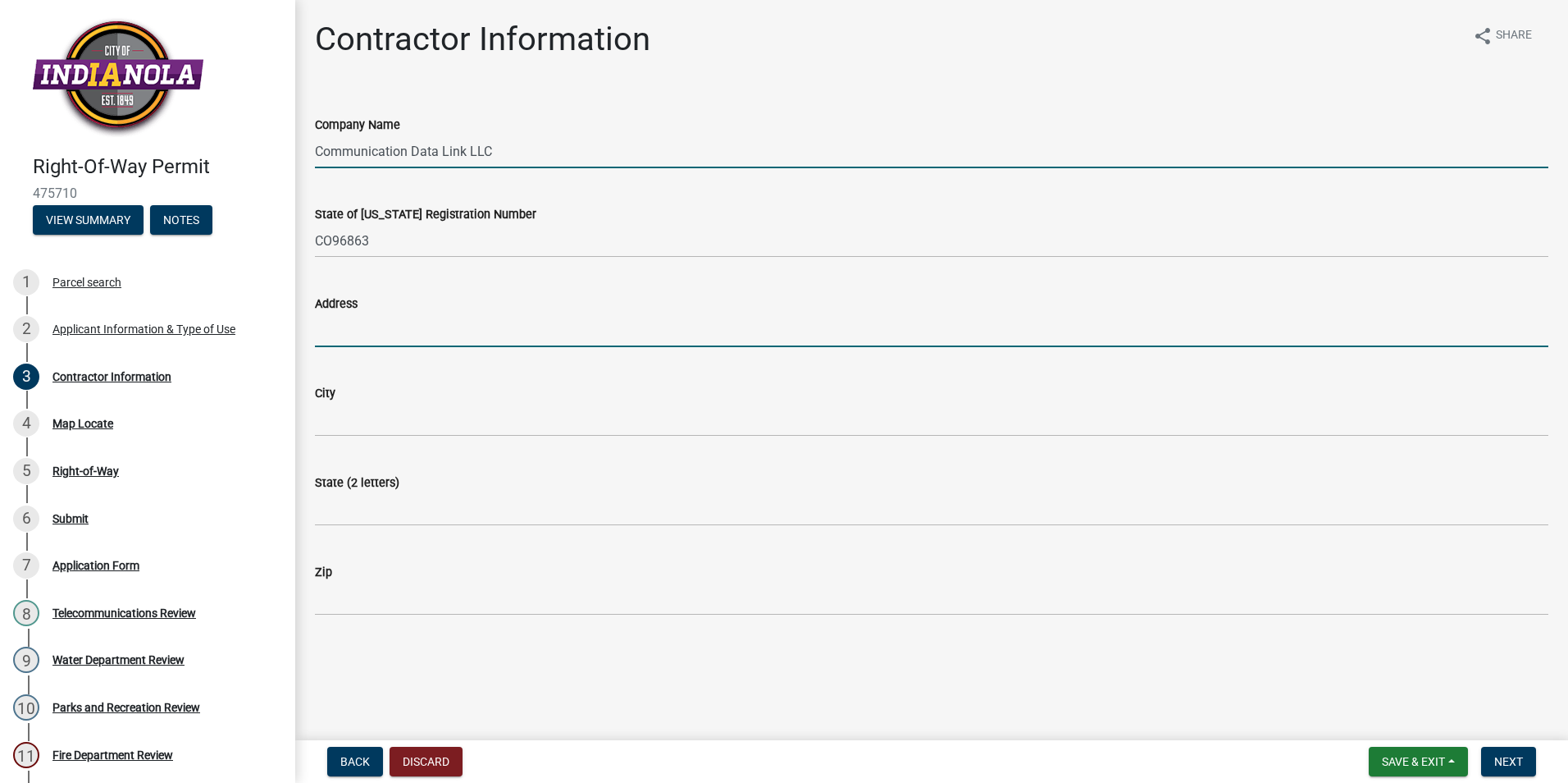
type input "[STREET_ADDRESS]"
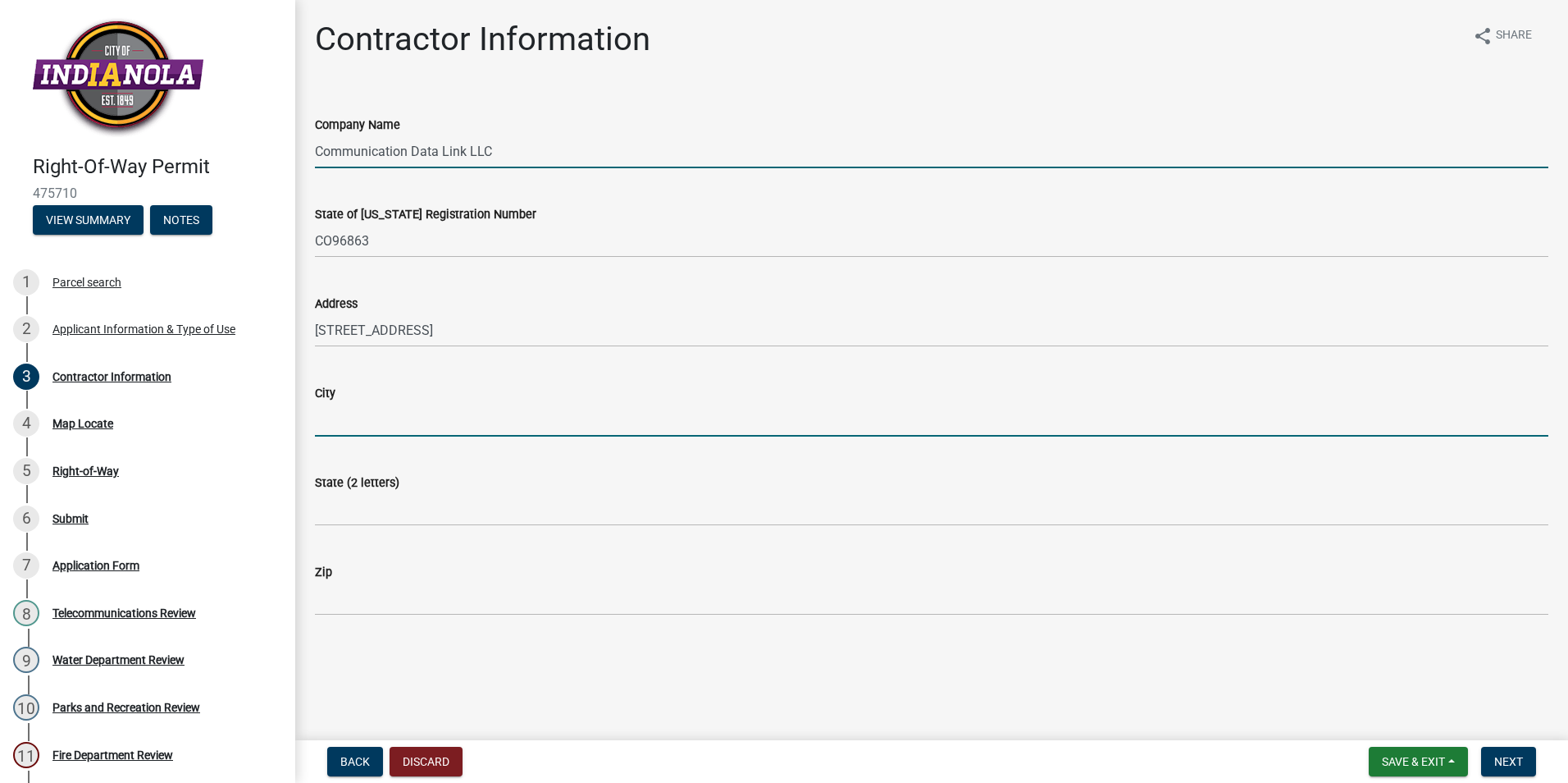
type input "[PERSON_NAME]"
type input "IA"
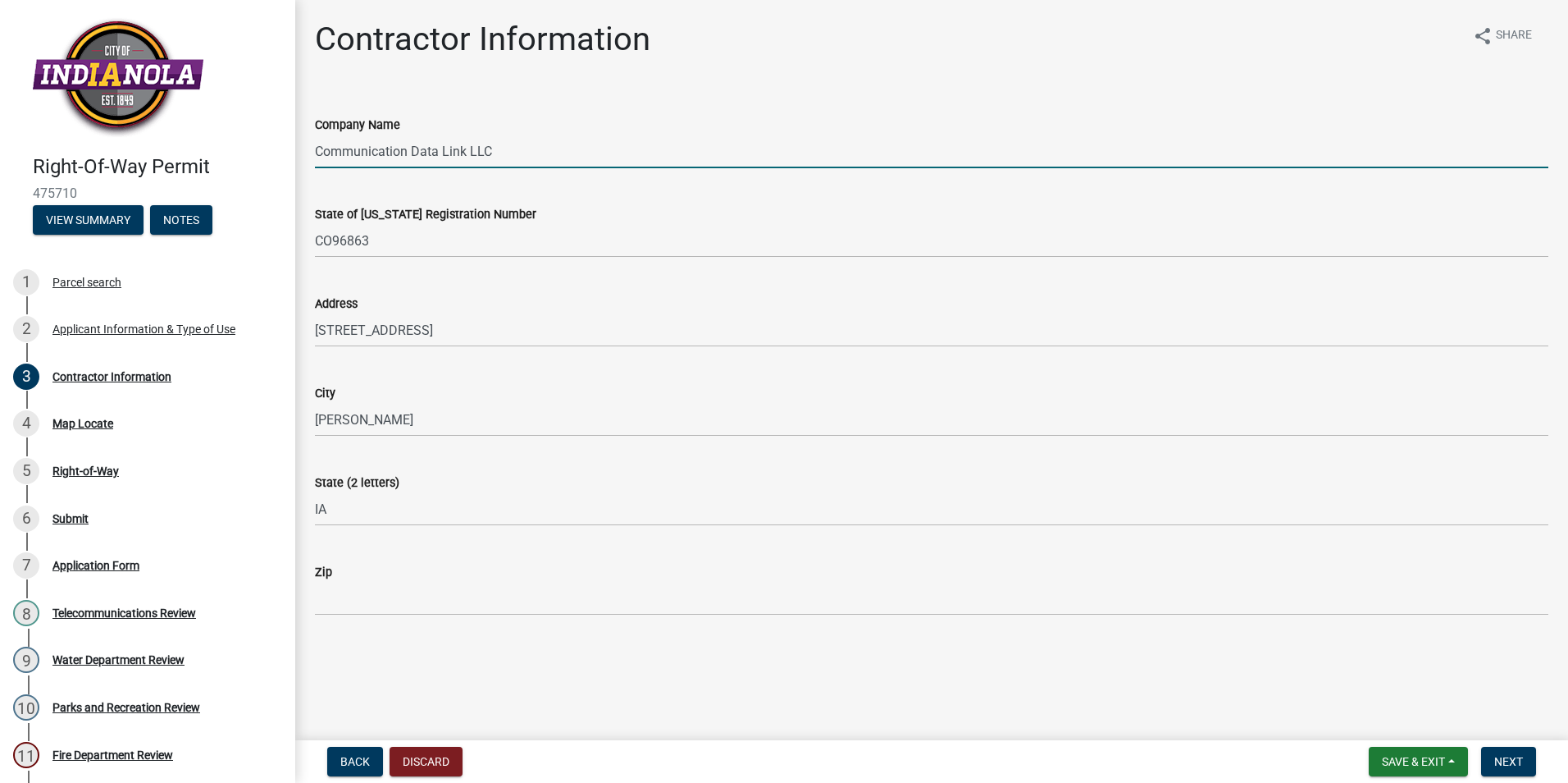
type input "50111"
click at [1524, 768] on span "Next" at bounding box center [1509, 761] width 29 height 13
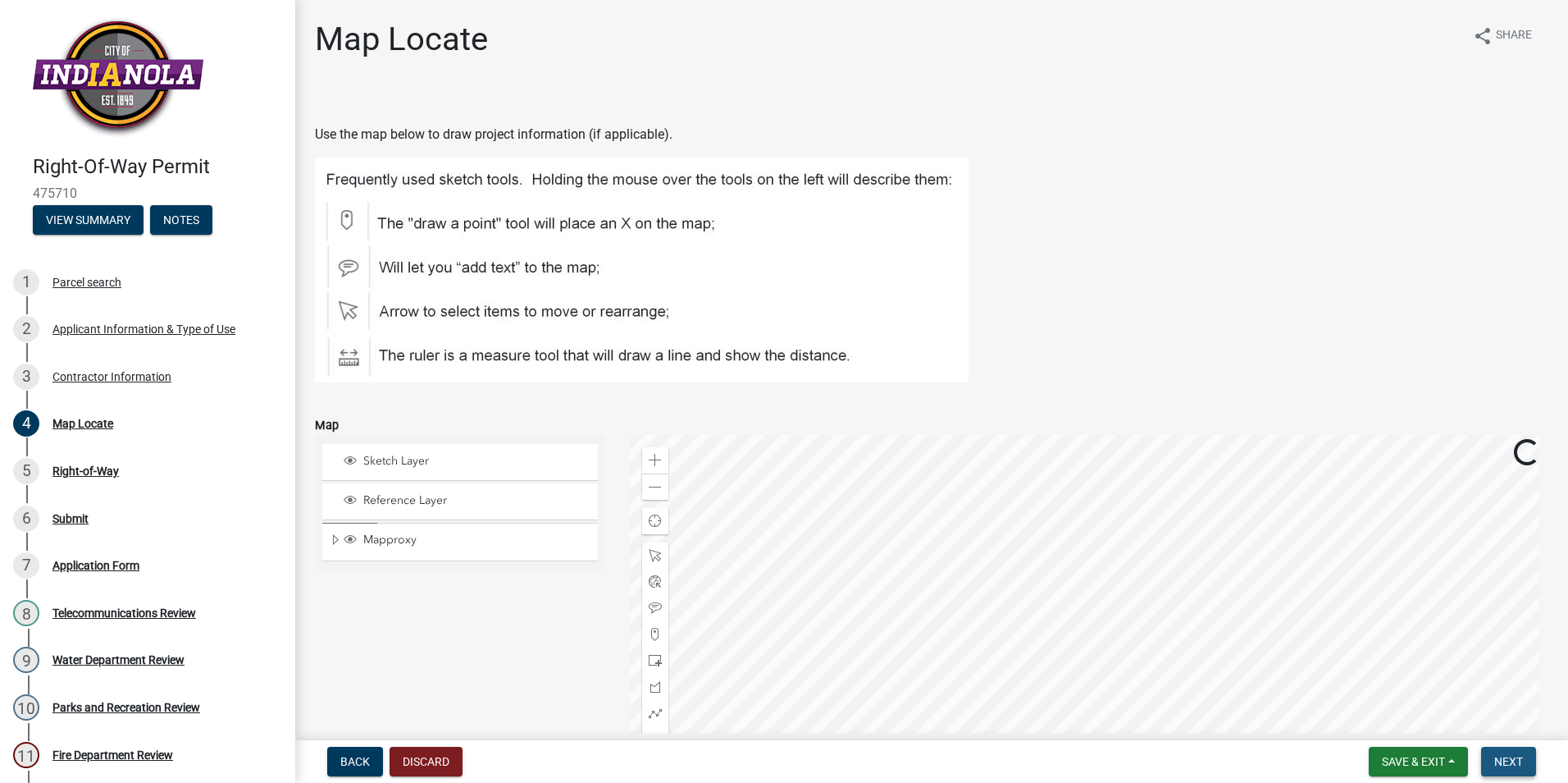
click at [1535, 765] on button "Next" at bounding box center [1509, 762] width 55 height 30
click at [1502, 770] on button "Next" at bounding box center [1509, 762] width 55 height 30
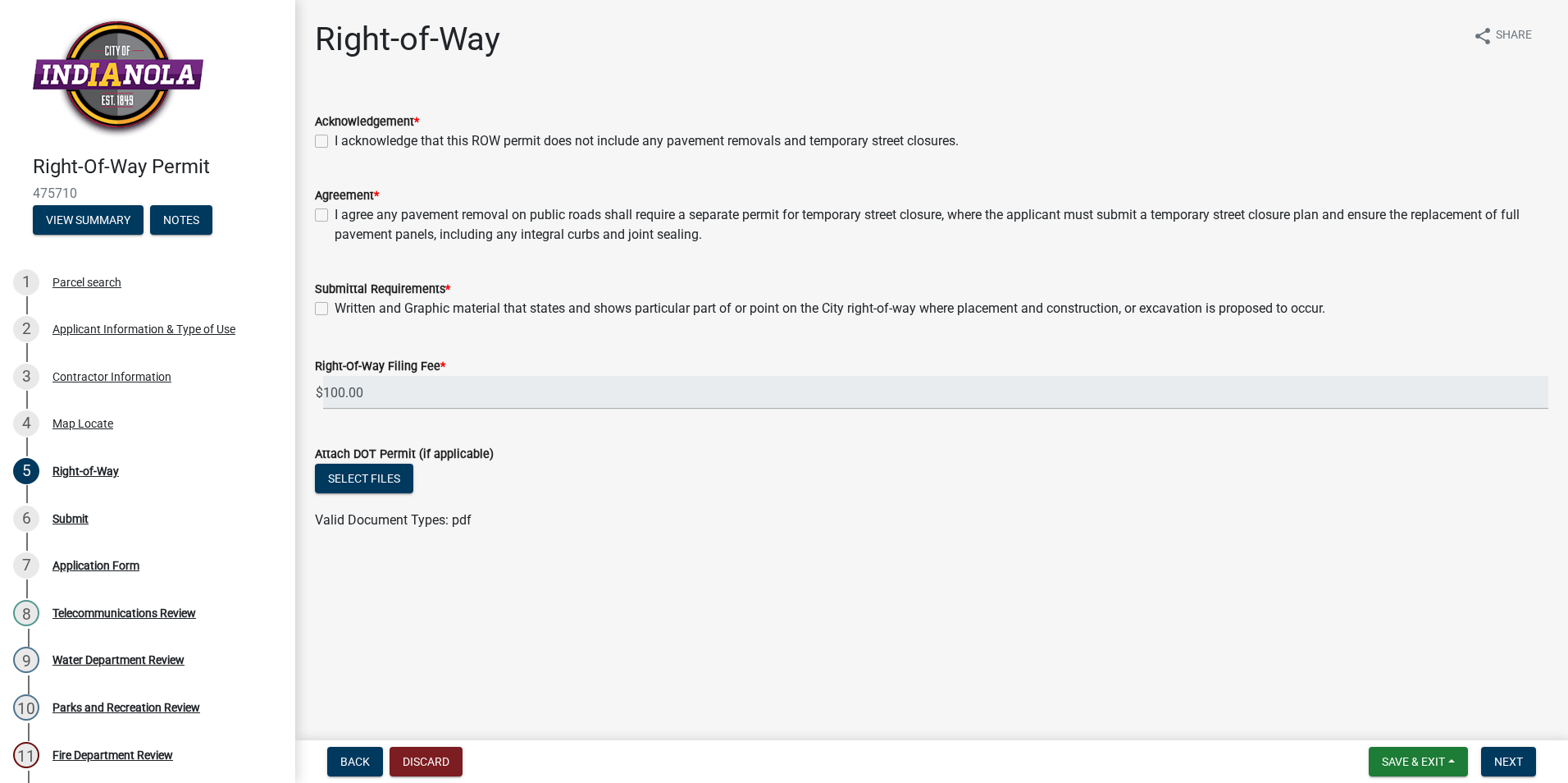
click at [334, 143] on label "I acknowledge that this ROW permit does not include any pavement removals and t…" at bounding box center [647, 140] width 624 height 20
click at [334, 142] on input "I acknowledge that this ROW permit does not include any pavement removals and t…" at bounding box center [340, 136] width 10 height 10
checkbox input "true"
click at [334, 210] on label "I agree any pavement removal on public roads shall require a separate permit fo…" at bounding box center [941, 225] width 1214 height 39
click at [334, 210] on input "I agree any pavement removal on public roads shall require a separate permit fo…" at bounding box center [340, 211] width 10 height 10
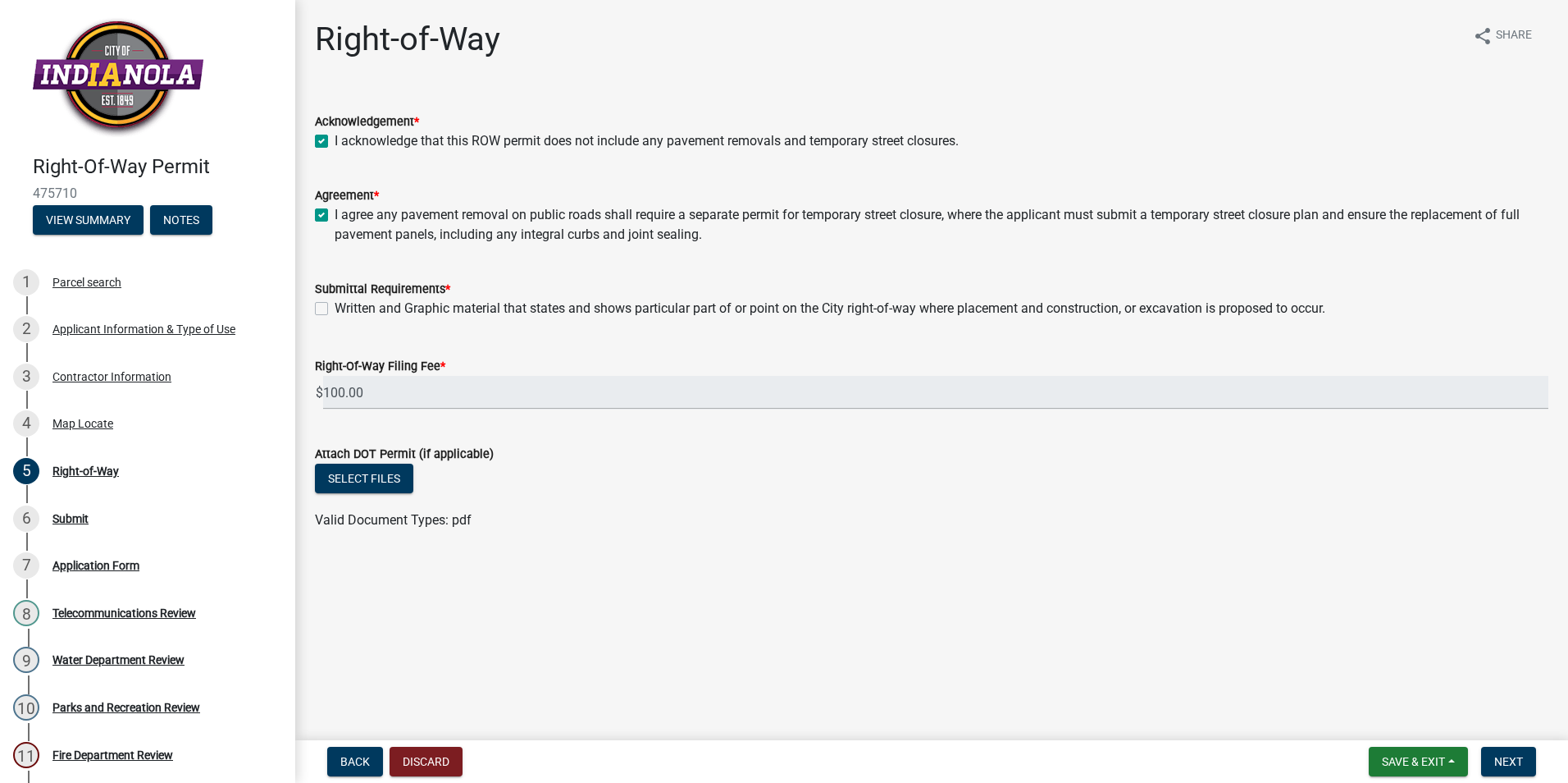
checkbox input "true"
click at [334, 311] on label "Written and Graphic material that states and shows particular part of or point …" at bounding box center [830, 308] width 991 height 20
click at [334, 309] on input "Written and Graphic material that states and shows particular part of or point …" at bounding box center [340, 304] width 10 height 10
checkbox input "true"
click at [378, 476] on button "Select files" at bounding box center [364, 478] width 98 height 30
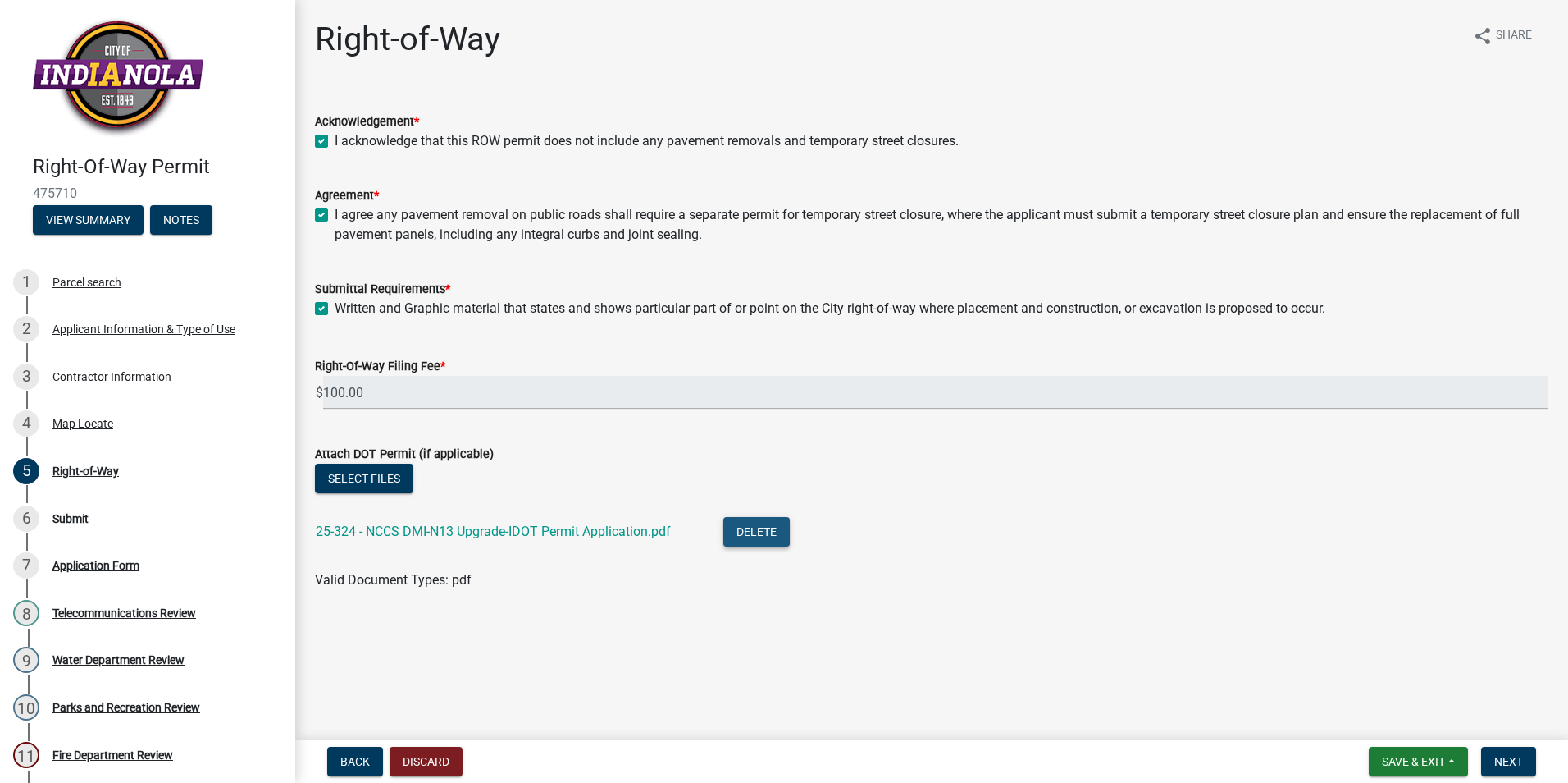
click at [745, 541] on button "Delete" at bounding box center [757, 531] width 67 height 30
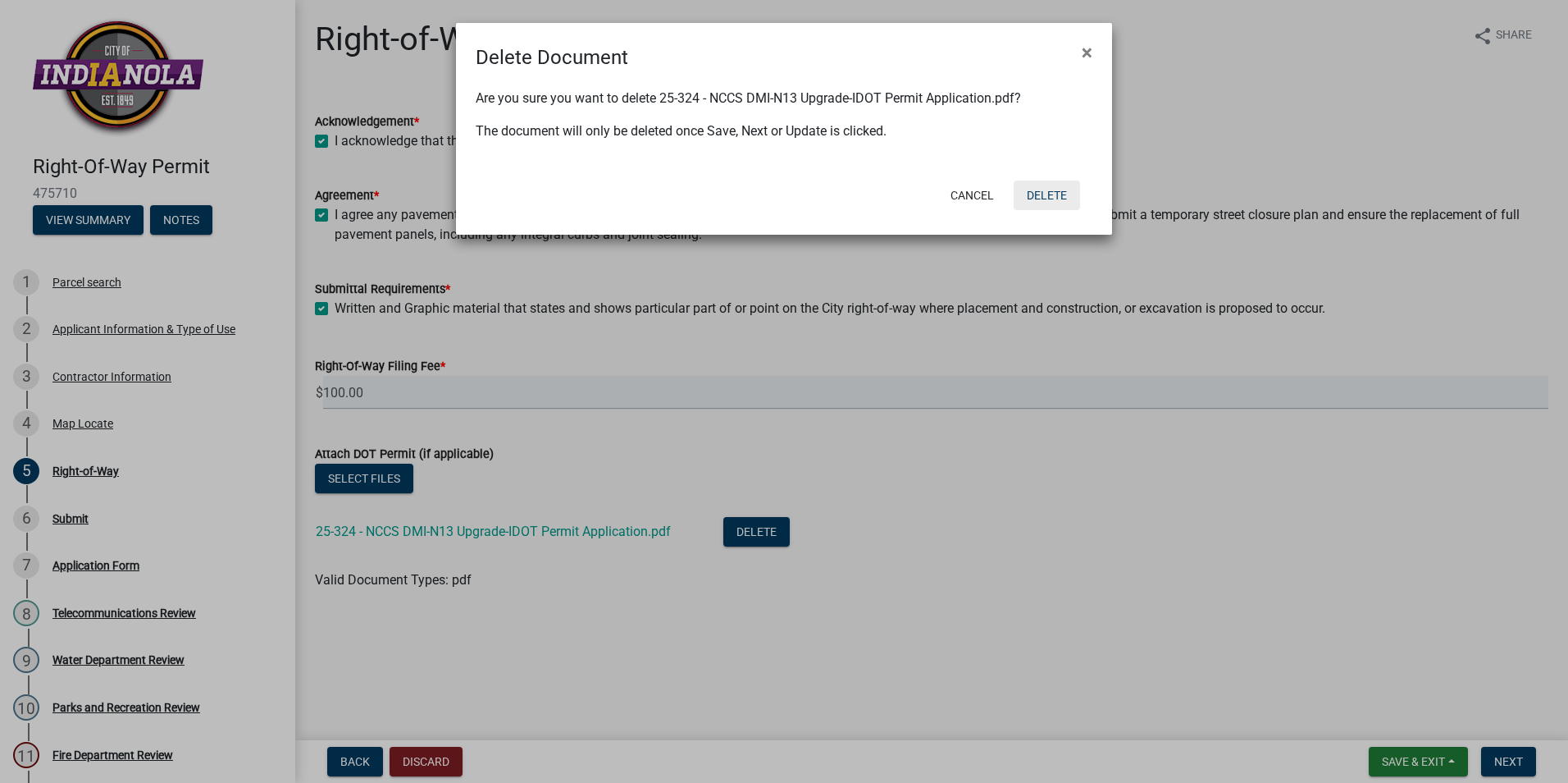
click at [1058, 191] on button "Delete" at bounding box center [1047, 195] width 67 height 30
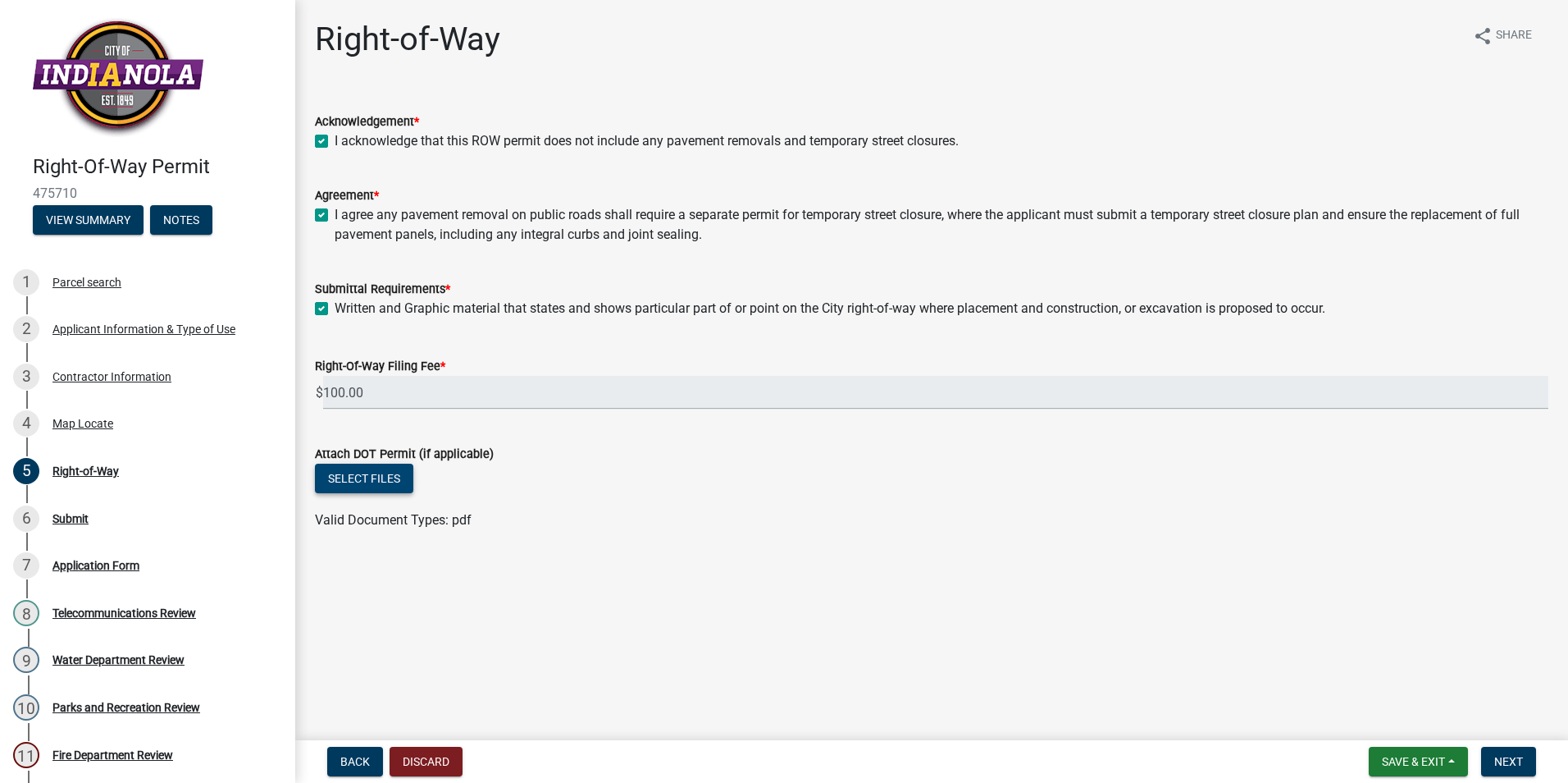
click at [354, 483] on button "Select files" at bounding box center [364, 478] width 98 height 30
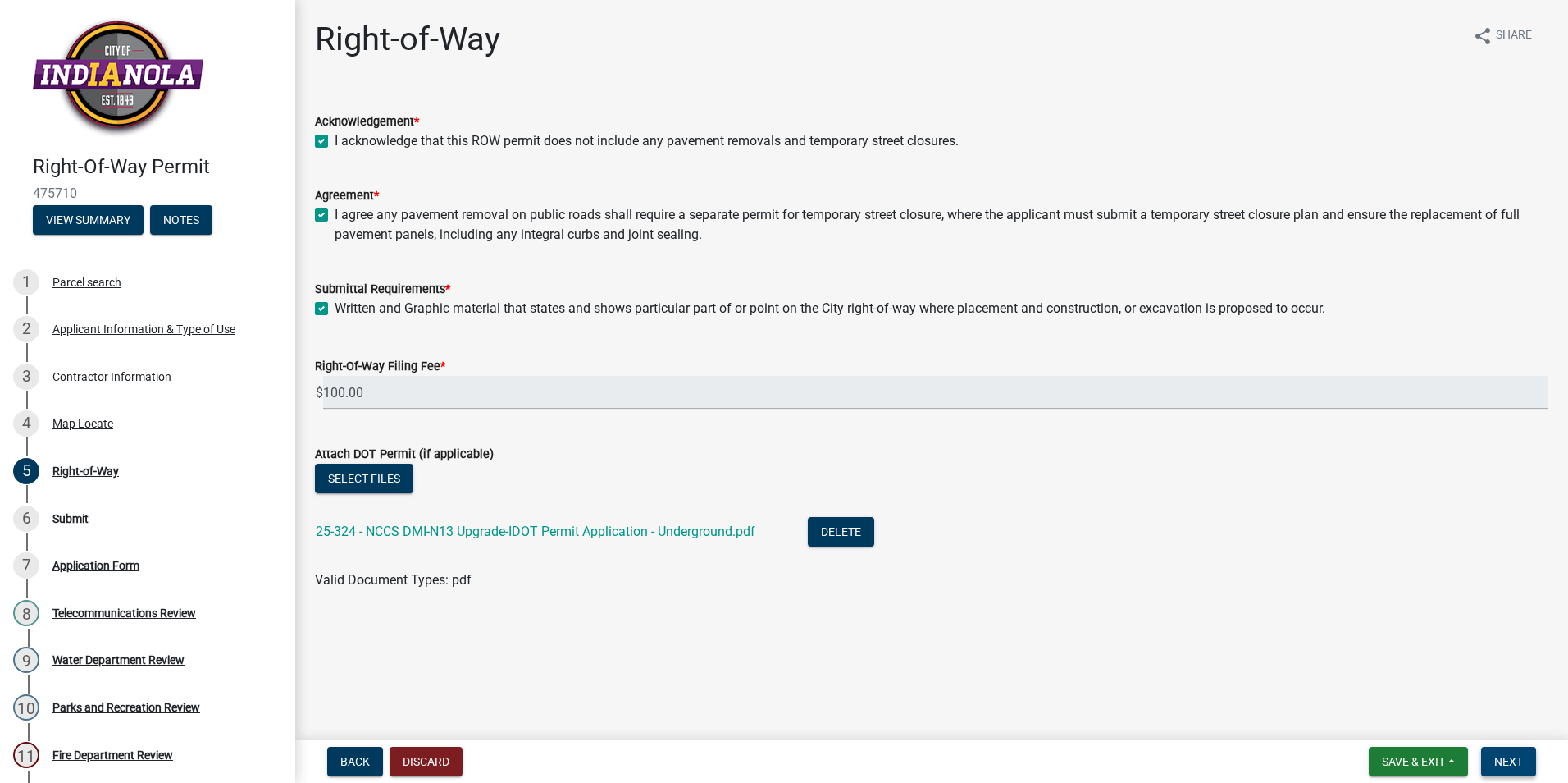
click at [1517, 768] on span "Next" at bounding box center [1509, 761] width 29 height 13
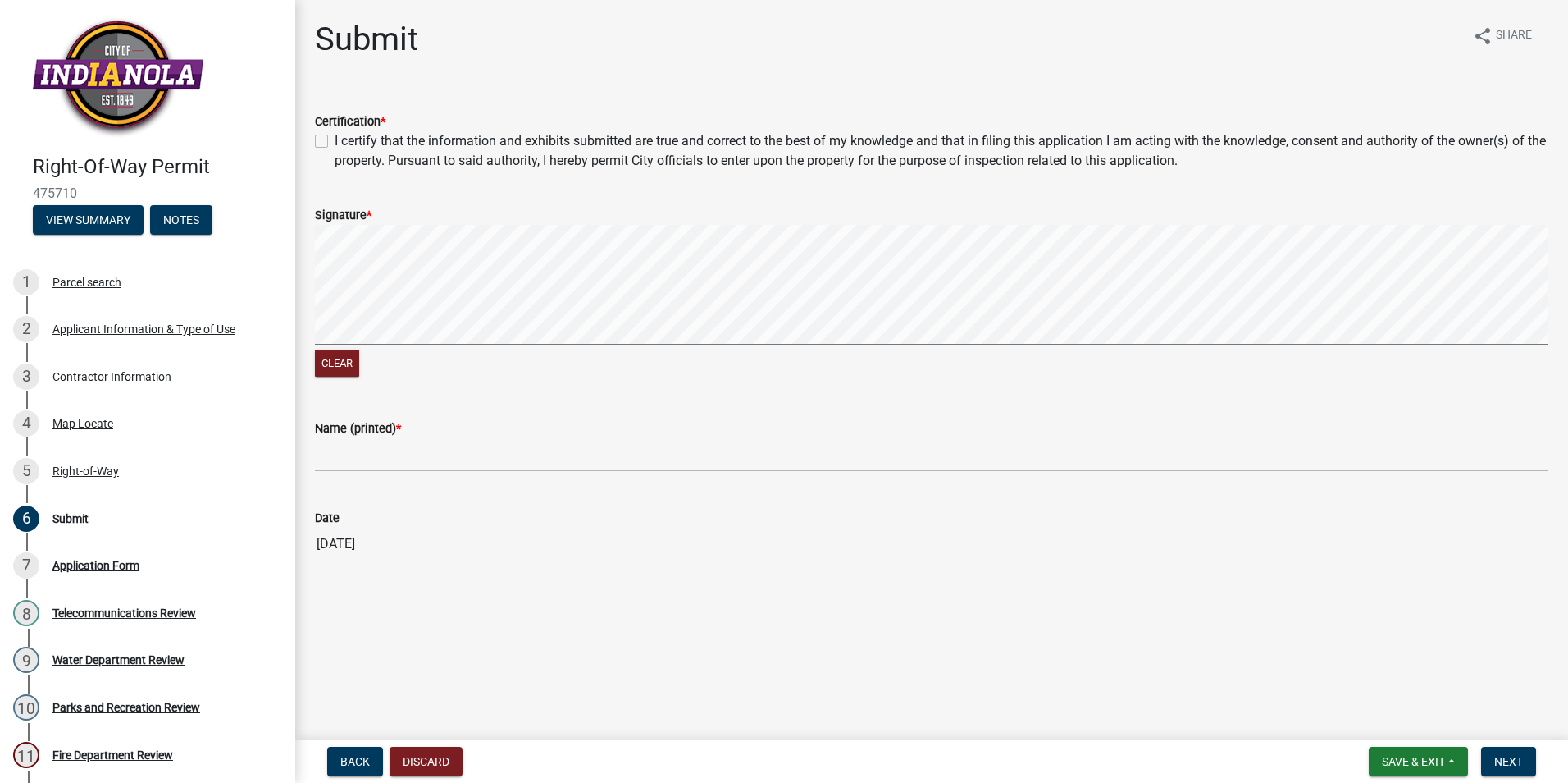
click at [334, 145] on label "I certify that the information and exhibits submitted are true and correct to t…" at bounding box center [941, 151] width 1214 height 39
click at [334, 142] on input "I certify that the information and exhibits submitted are true and correct to t…" at bounding box center [340, 136] width 10 height 10
checkbox input "true"
drag, startPoint x: 328, startPoint y: 358, endPoint x: 343, endPoint y: 346, distance: 19.2
click at [329, 358] on button "Clear" at bounding box center [337, 363] width 44 height 27
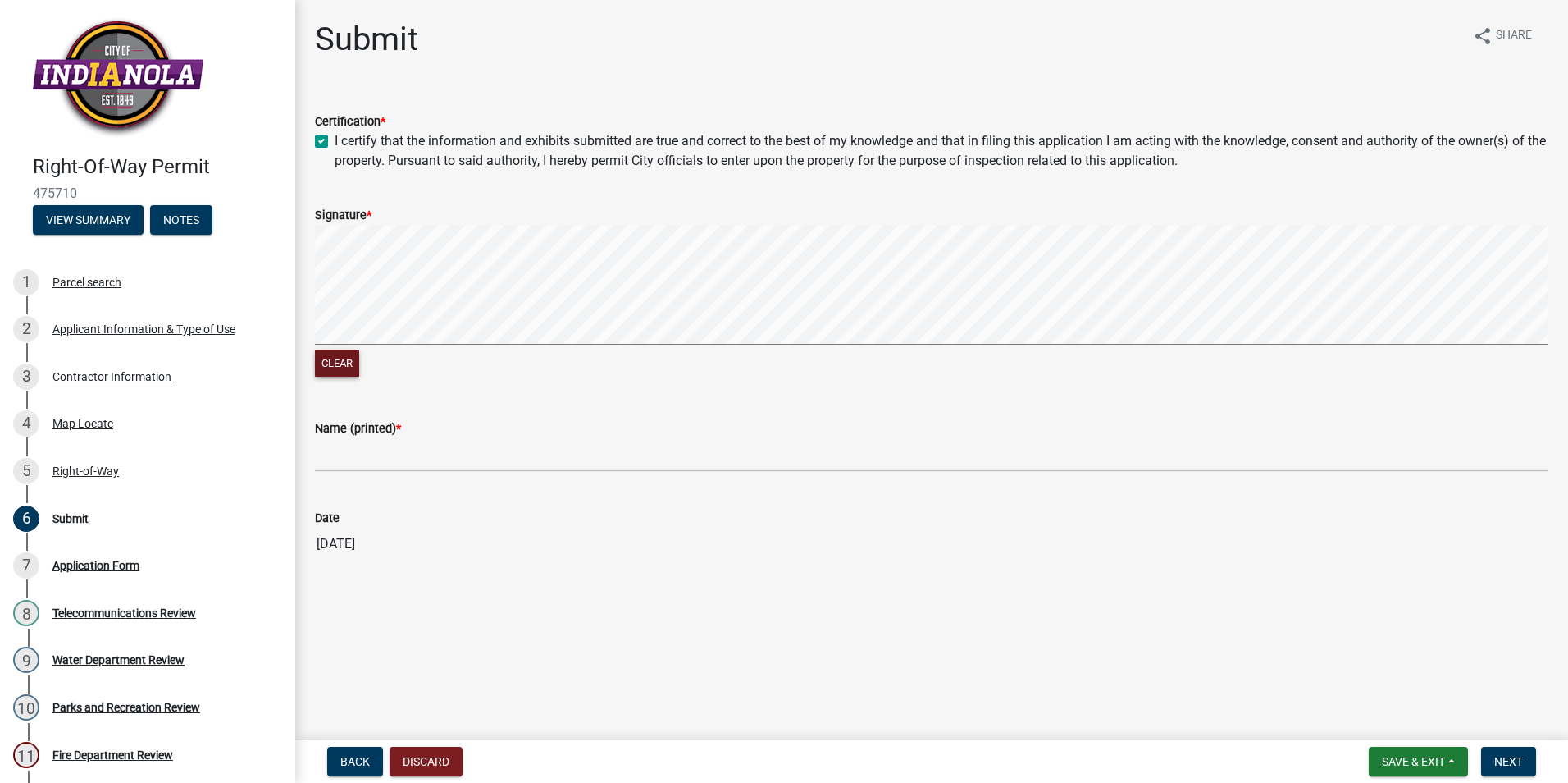
click at [407, 345] on signature-pad at bounding box center [932, 288] width 1234 height 125
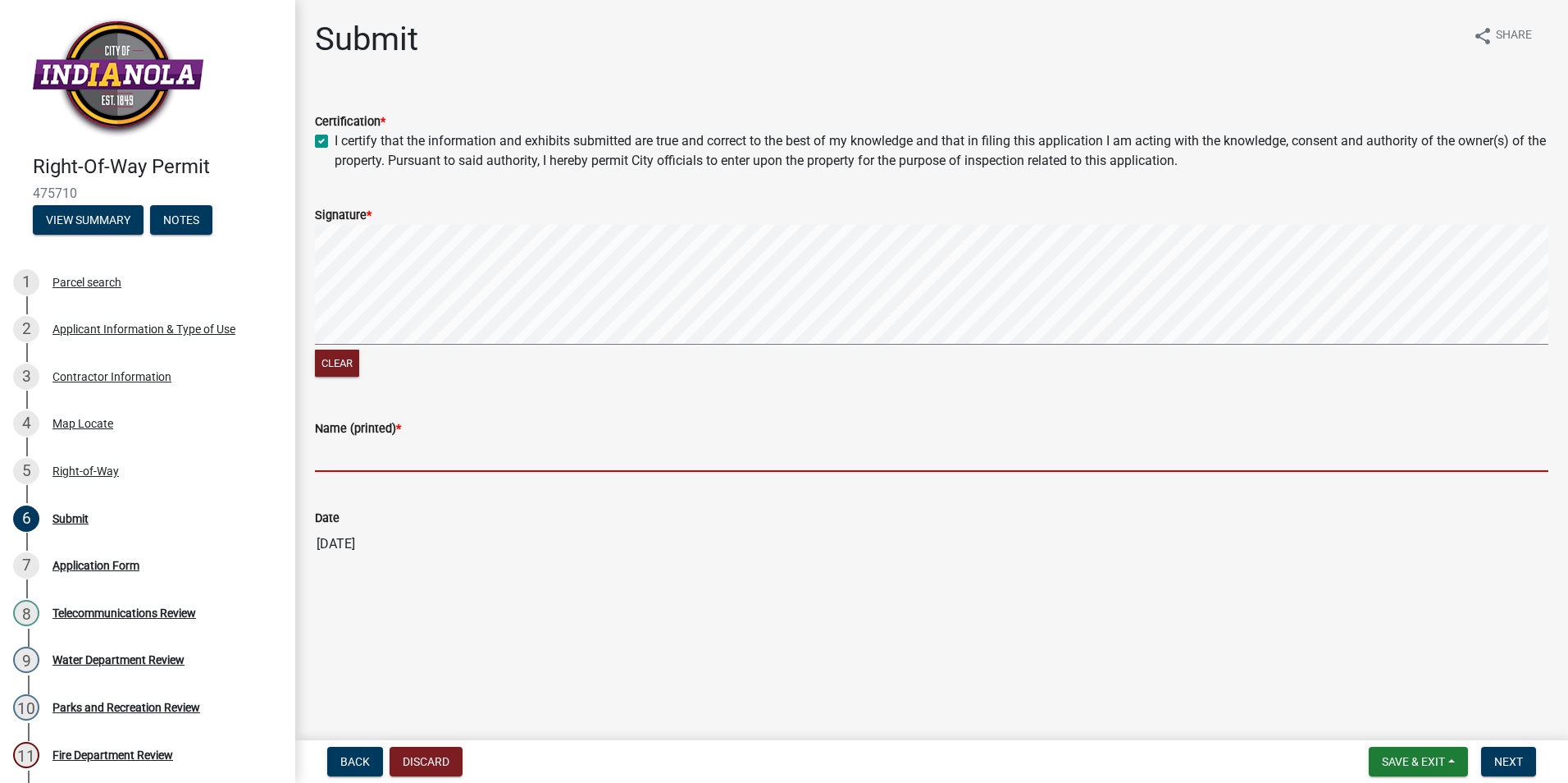
click at [560, 457] on input "Name (printed) *" at bounding box center [932, 454] width 1234 height 33
type input "[PERSON_NAME]"
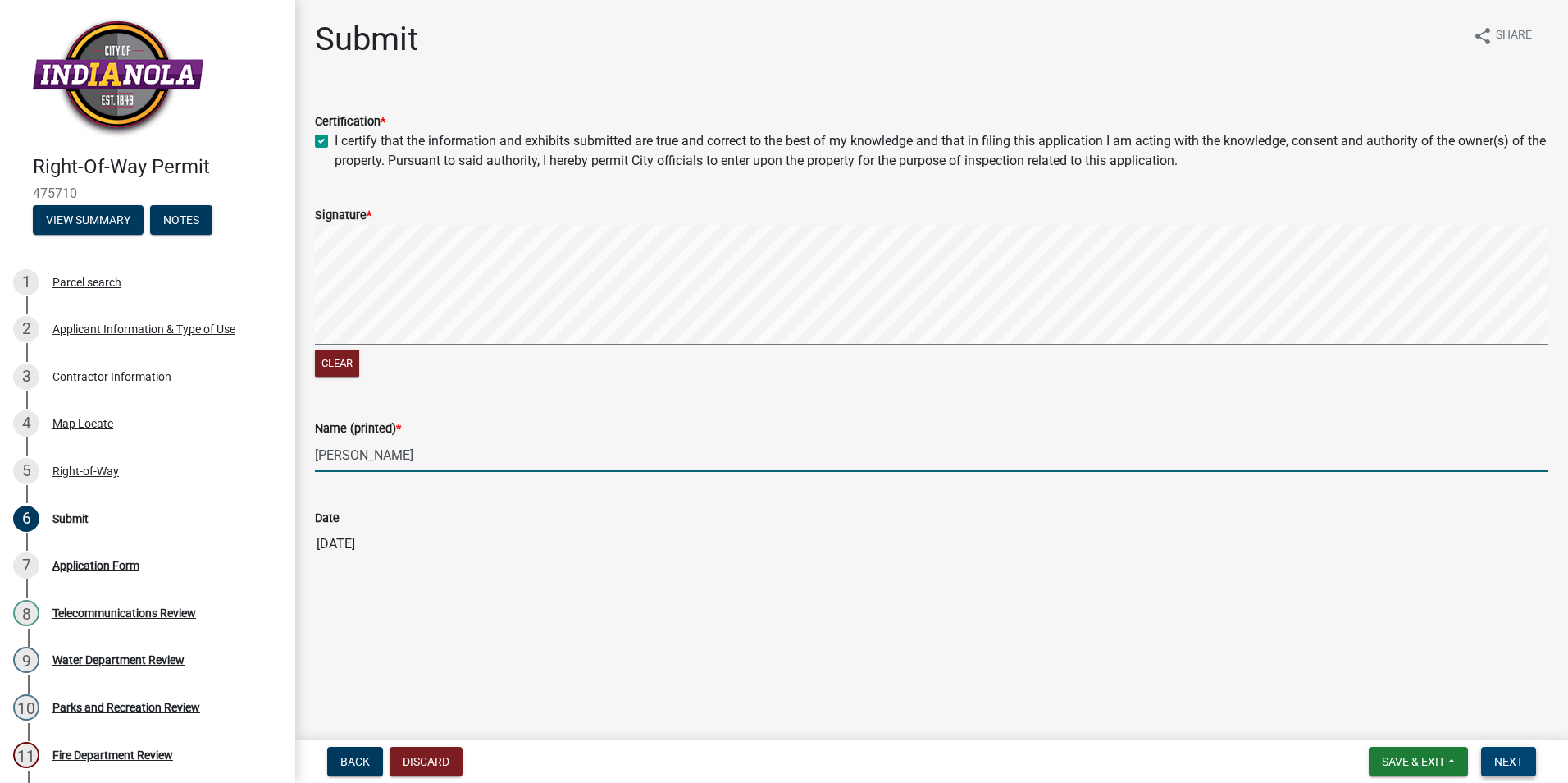
click at [1504, 759] on span "Next" at bounding box center [1509, 761] width 29 height 13
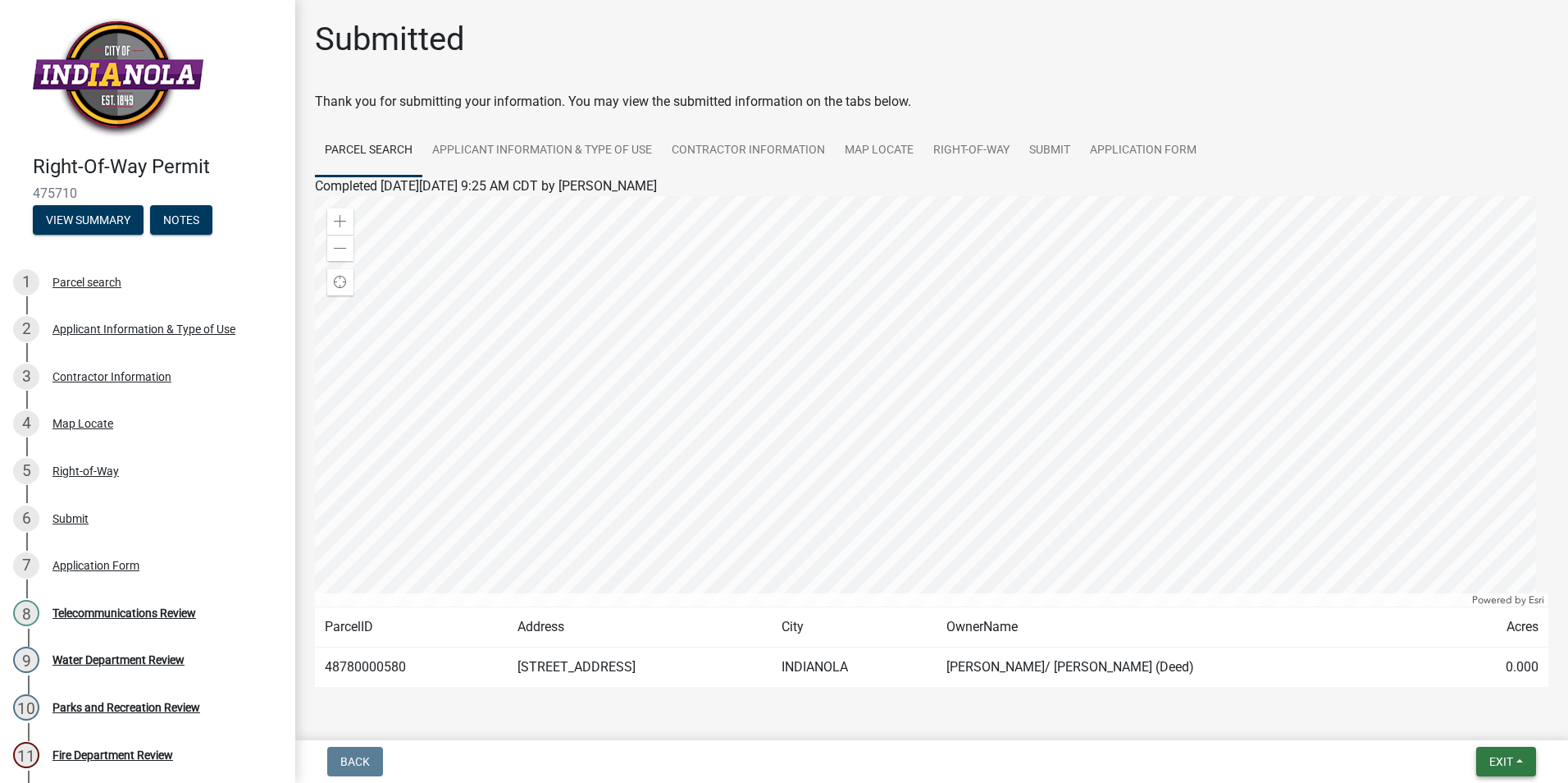
click at [1501, 765] on span "Exit" at bounding box center [1501, 761] width 24 height 13
click at [1495, 728] on button "Save & Exit" at bounding box center [1470, 719] width 131 height 39
